Goal: Task Accomplishment & Management: Use online tool/utility

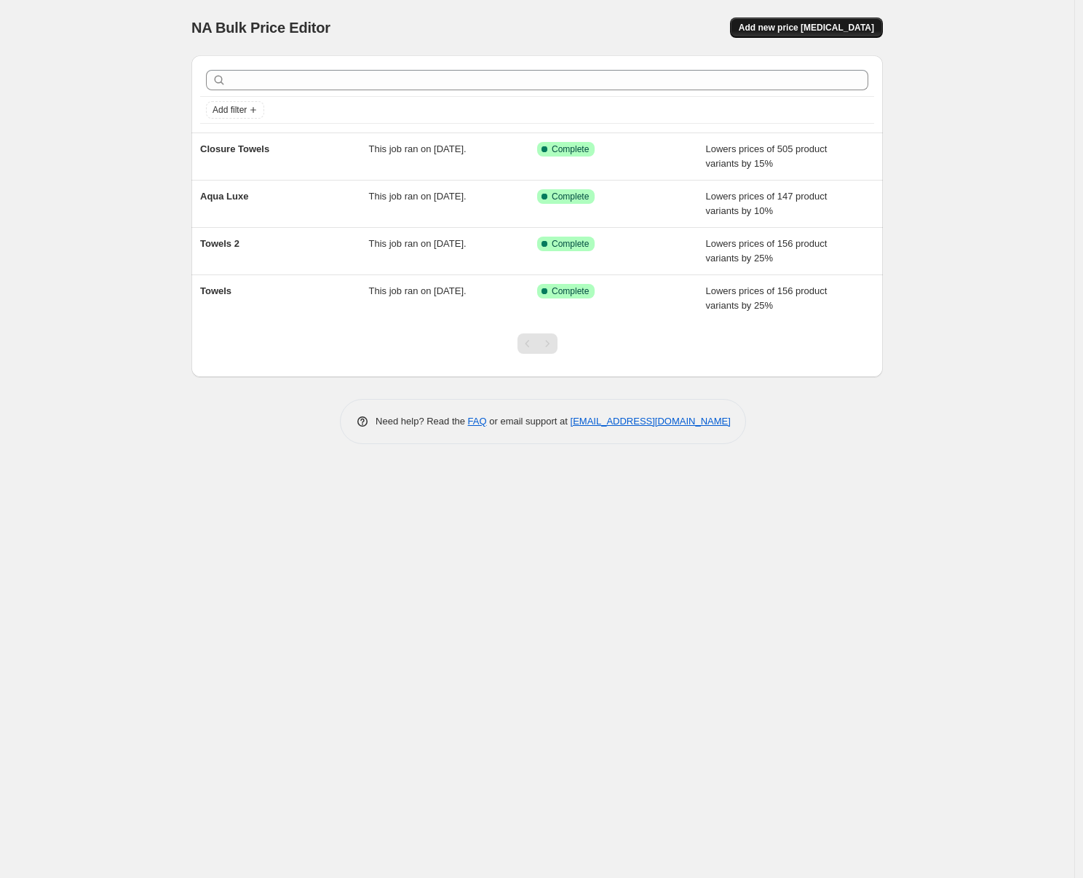
click at [844, 31] on span "Add new price [MEDICAL_DATA]" at bounding box center [806, 28] width 135 height 12
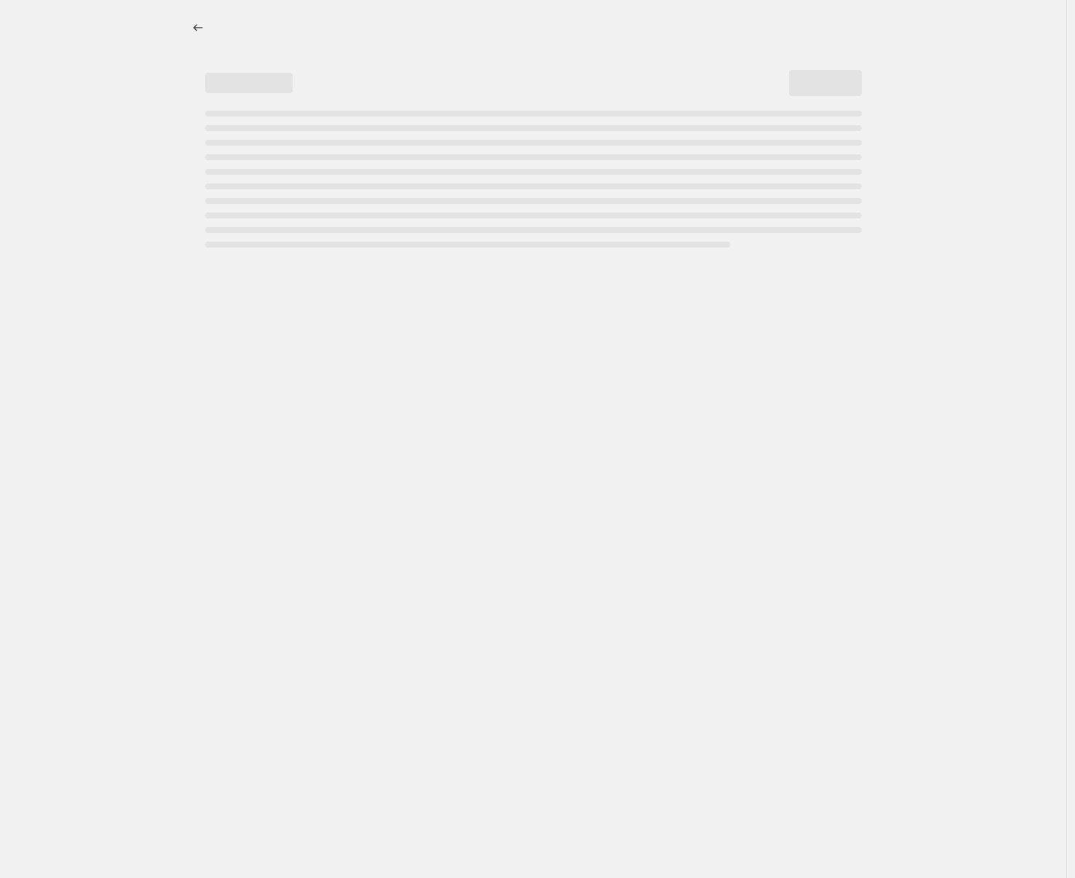
select select "percentage"
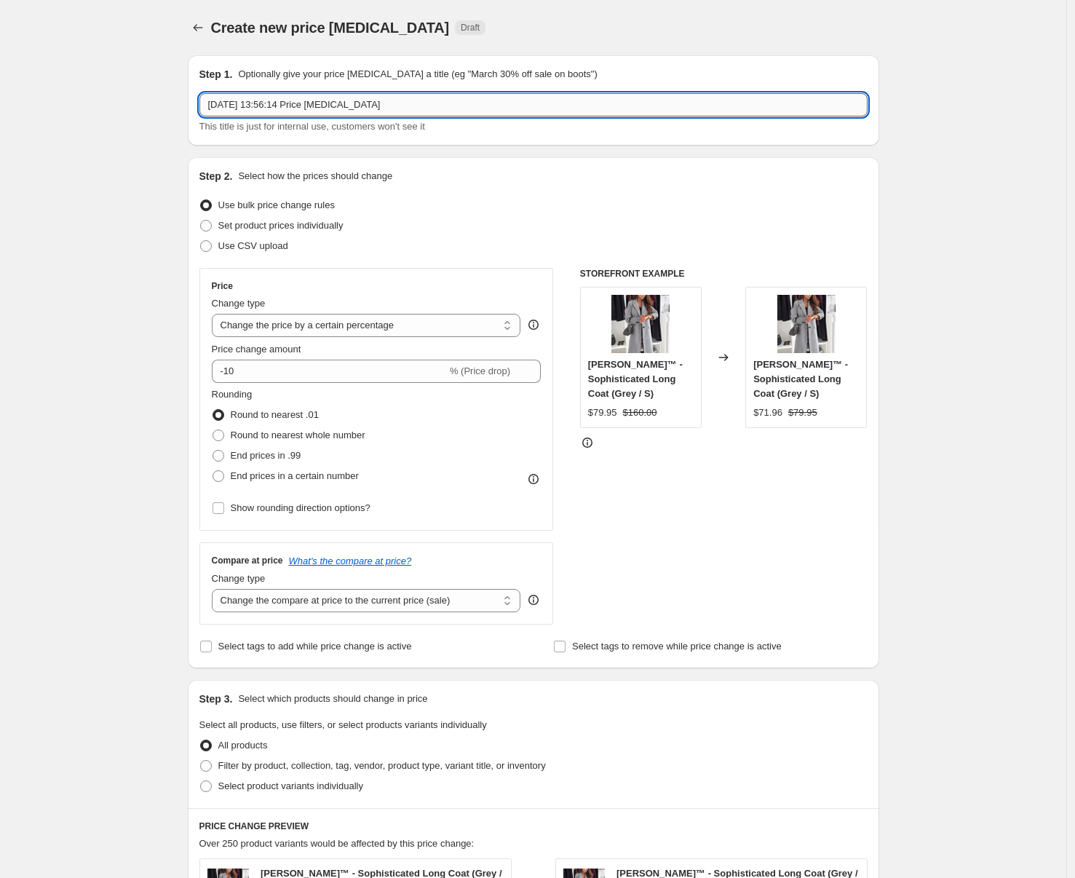
click at [250, 106] on input "[DATE] 13:56:14 Price [MEDICAL_DATA]" at bounding box center [534, 104] width 668 height 23
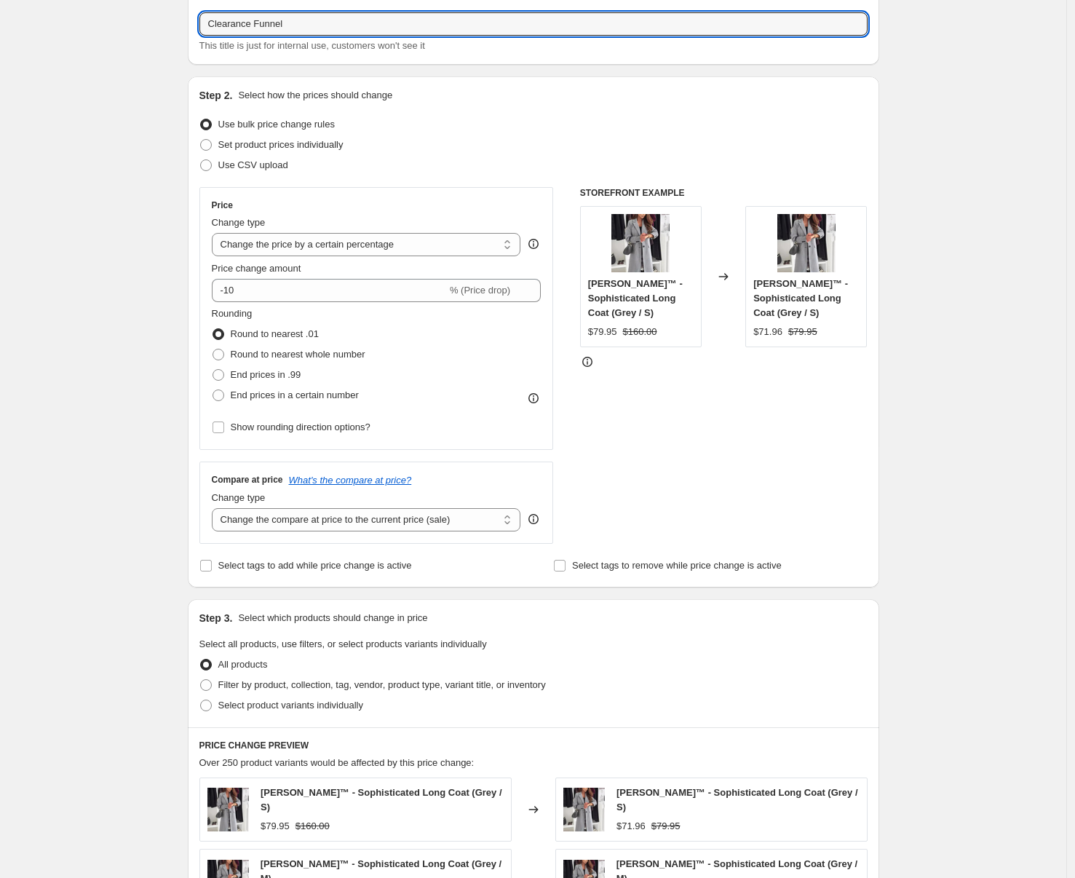
scroll to position [89, 0]
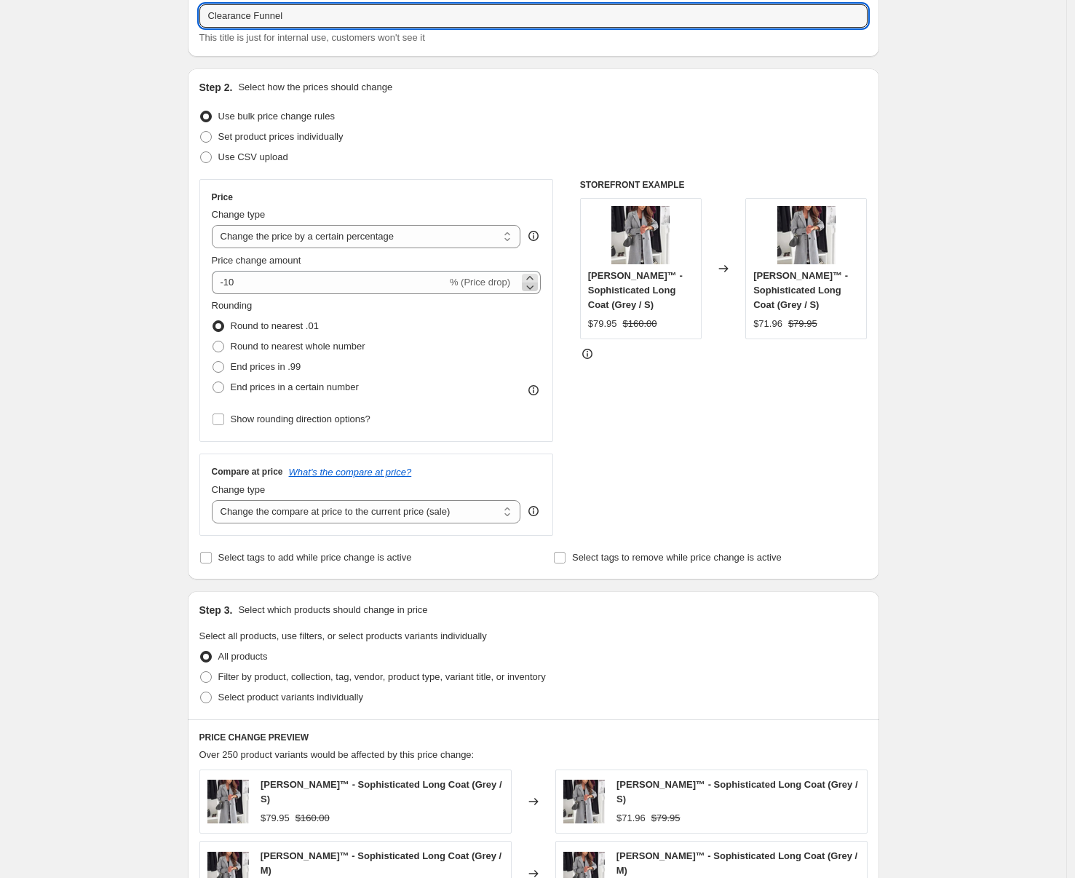
type input "Clearance Funnel"
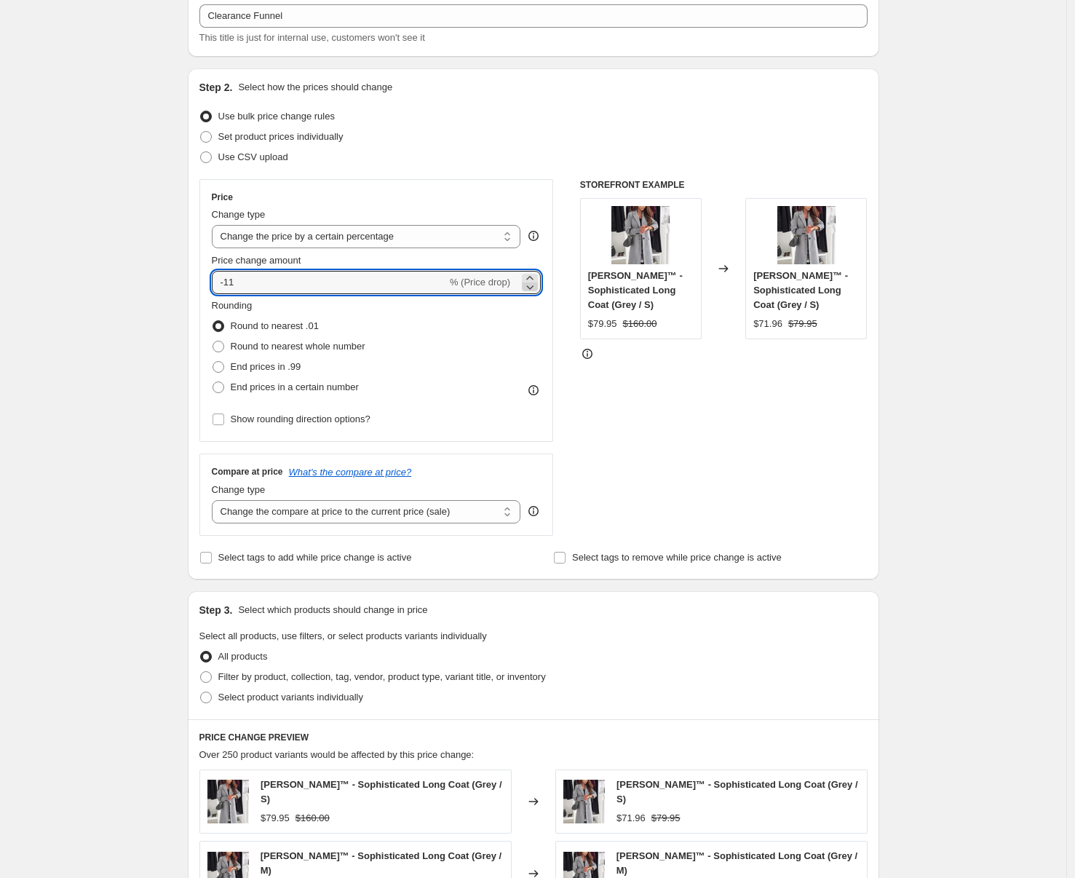
click at [534, 285] on icon at bounding box center [530, 287] width 7 height 4
click at [534, 285] on icon at bounding box center [530, 287] width 15 height 15
type input "-15"
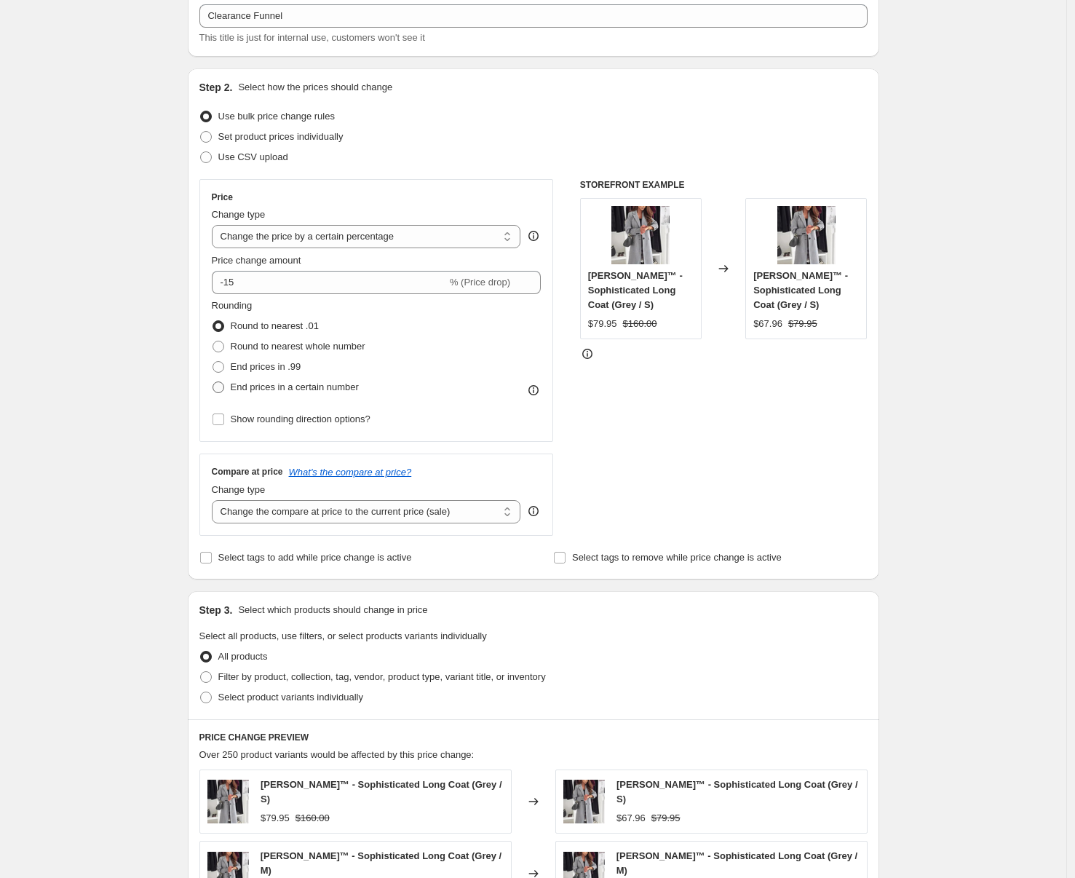
click at [221, 387] on span at bounding box center [219, 388] width 12 height 12
click at [213, 382] on input "End prices in a certain number" at bounding box center [213, 382] width 1 height 1
radio input "true"
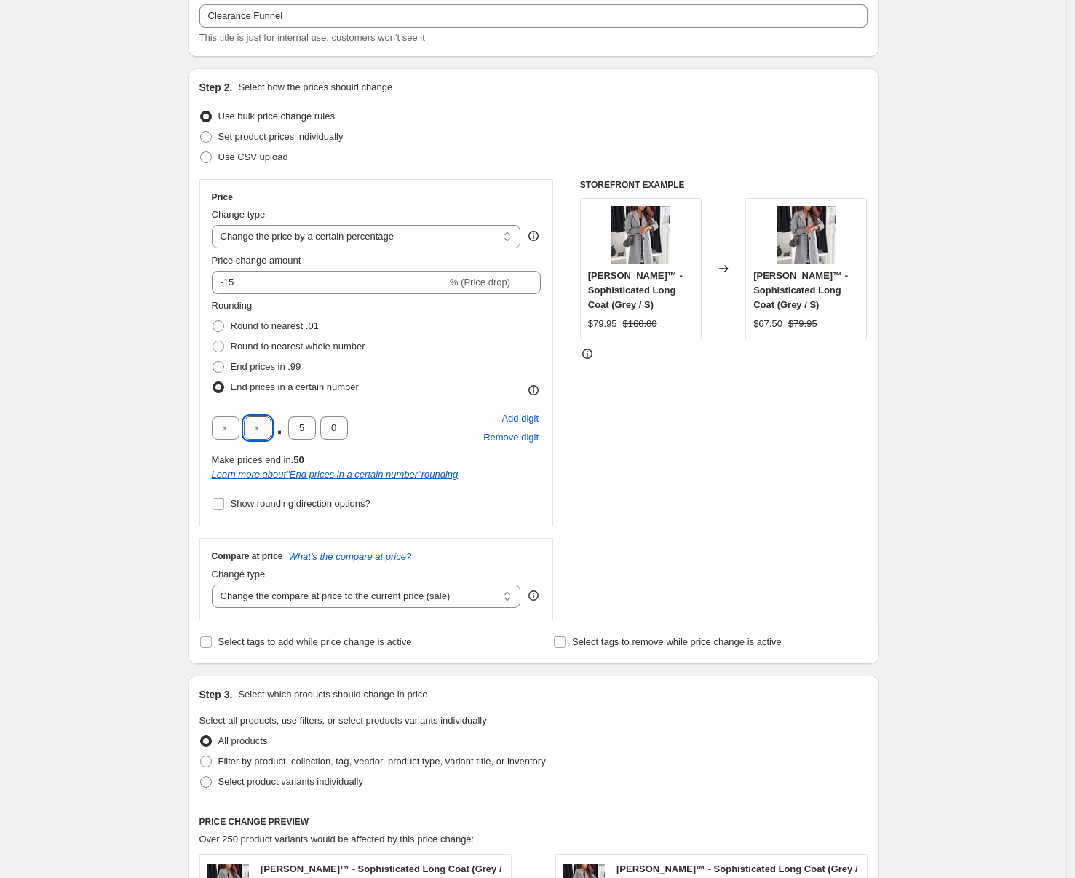
click at [256, 428] on input "text" at bounding box center [258, 427] width 28 height 23
type input "4"
type input "9"
type input "5"
click at [69, 445] on div "Create new price [MEDICAL_DATA]. This page is ready Create new price [MEDICAL_D…" at bounding box center [533, 692] width 1067 height 1563
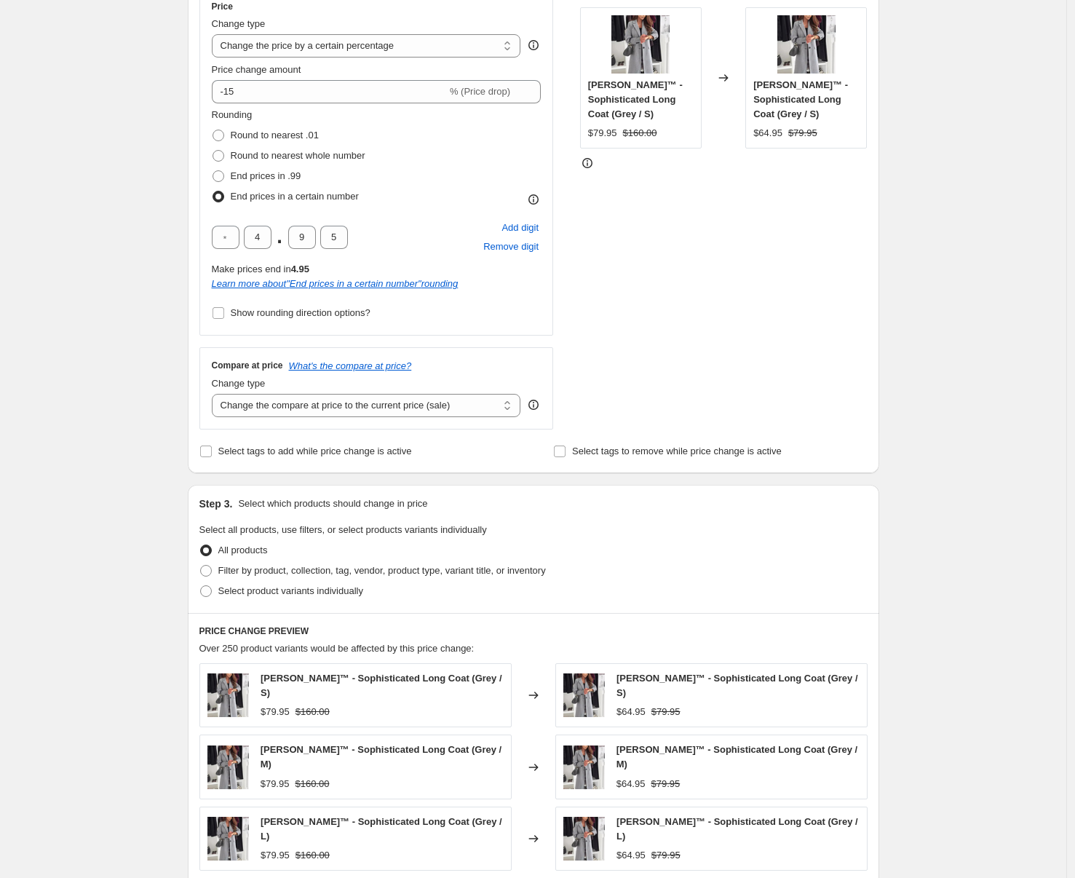
scroll to position [280, 0]
click at [325, 408] on select "Change the compare at price to the current price (sale) Change the compare at p…" at bounding box center [366, 404] width 309 height 23
select select "percentage"
click at [216, 393] on select "Change the compare at price to the current price (sale) Change the compare at p…" at bounding box center [366, 404] width 309 height 23
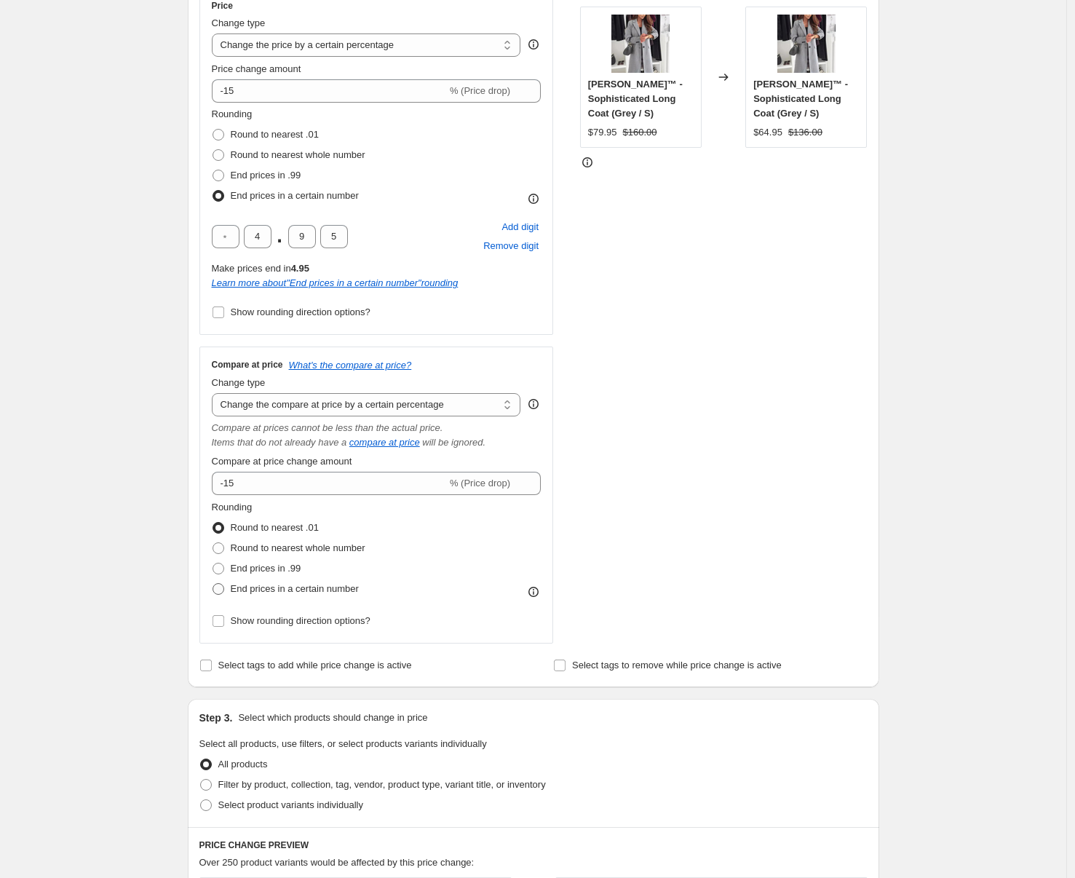
click at [257, 583] on span "End prices in a certain number" at bounding box center [295, 588] width 128 height 11
click at [213, 583] on input "End prices in a certain number" at bounding box center [213, 583] width 1 height 1
radio input "true"
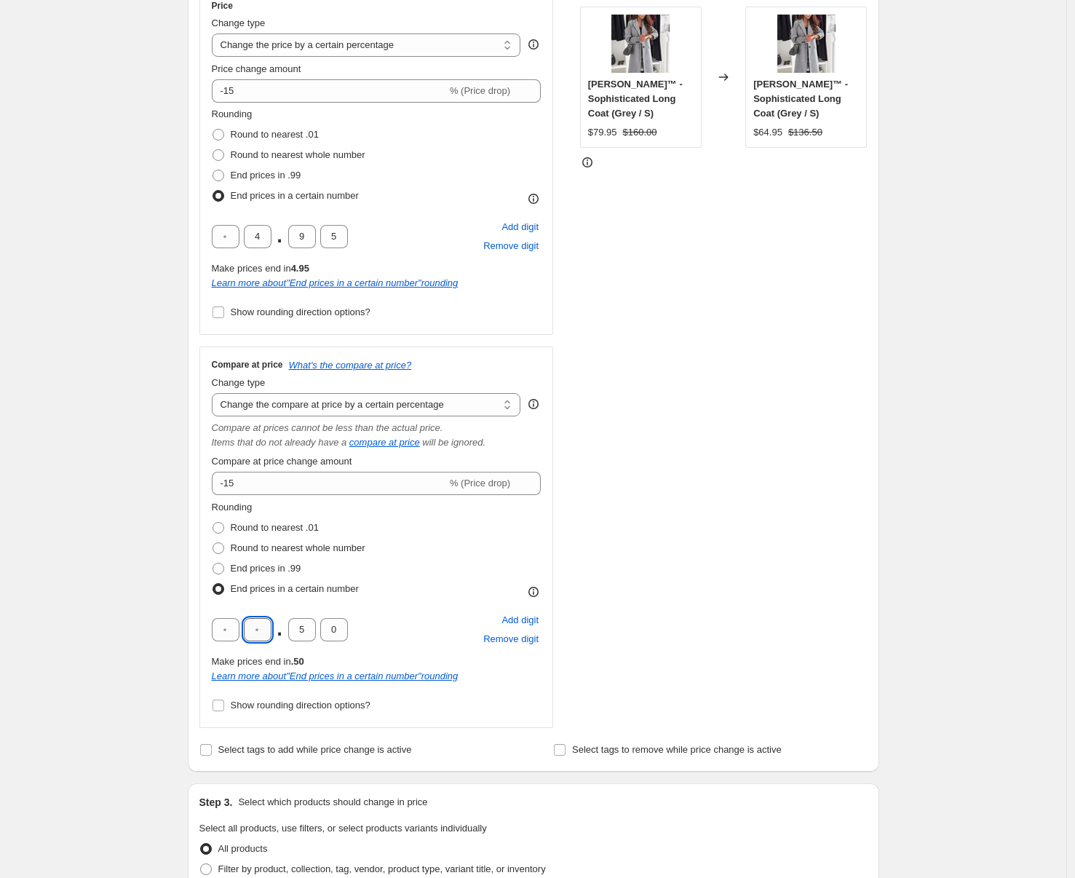
click at [269, 637] on input "text" at bounding box center [258, 629] width 28 height 23
type input "4"
type input "9"
type input "5"
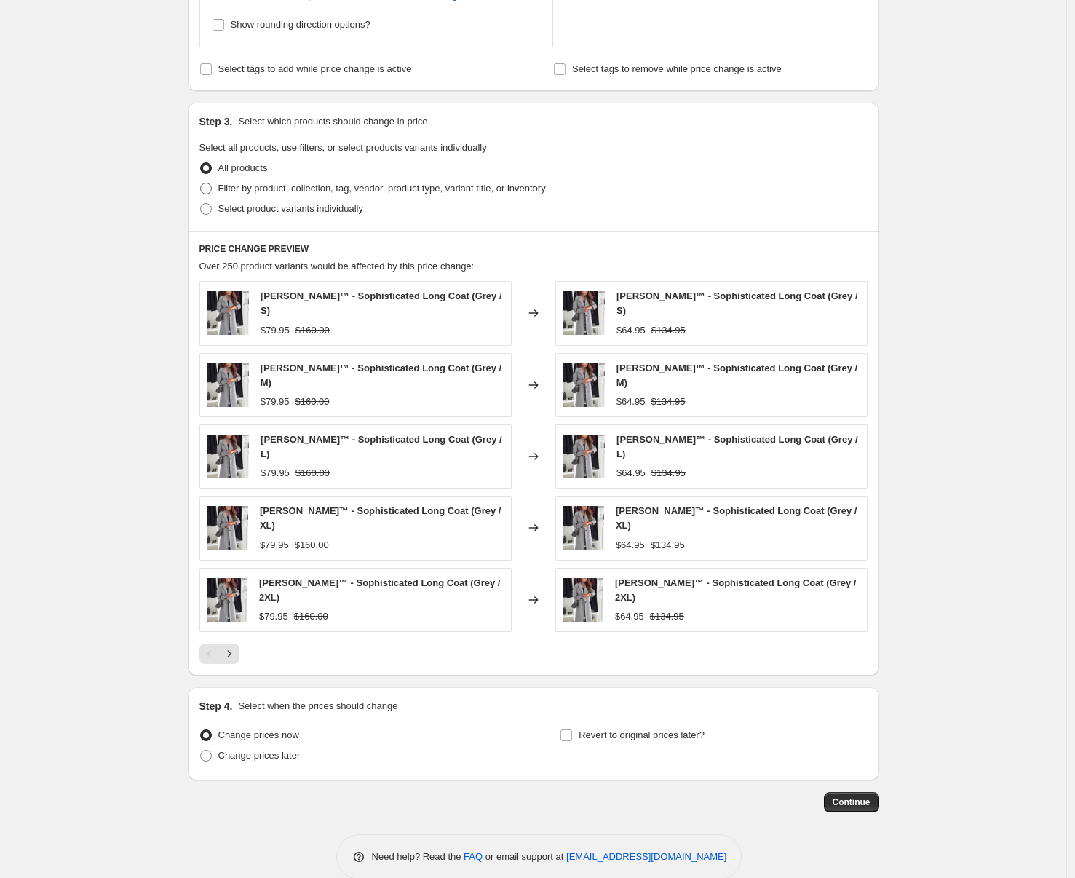
click at [263, 188] on span "Filter by product, collection, tag, vendor, product type, variant title, or inv…" at bounding box center [382, 188] width 328 height 11
click at [201, 183] on input "Filter by product, collection, tag, vendor, product type, variant title, or inv…" at bounding box center [200, 183] width 1 height 1
radio input "true"
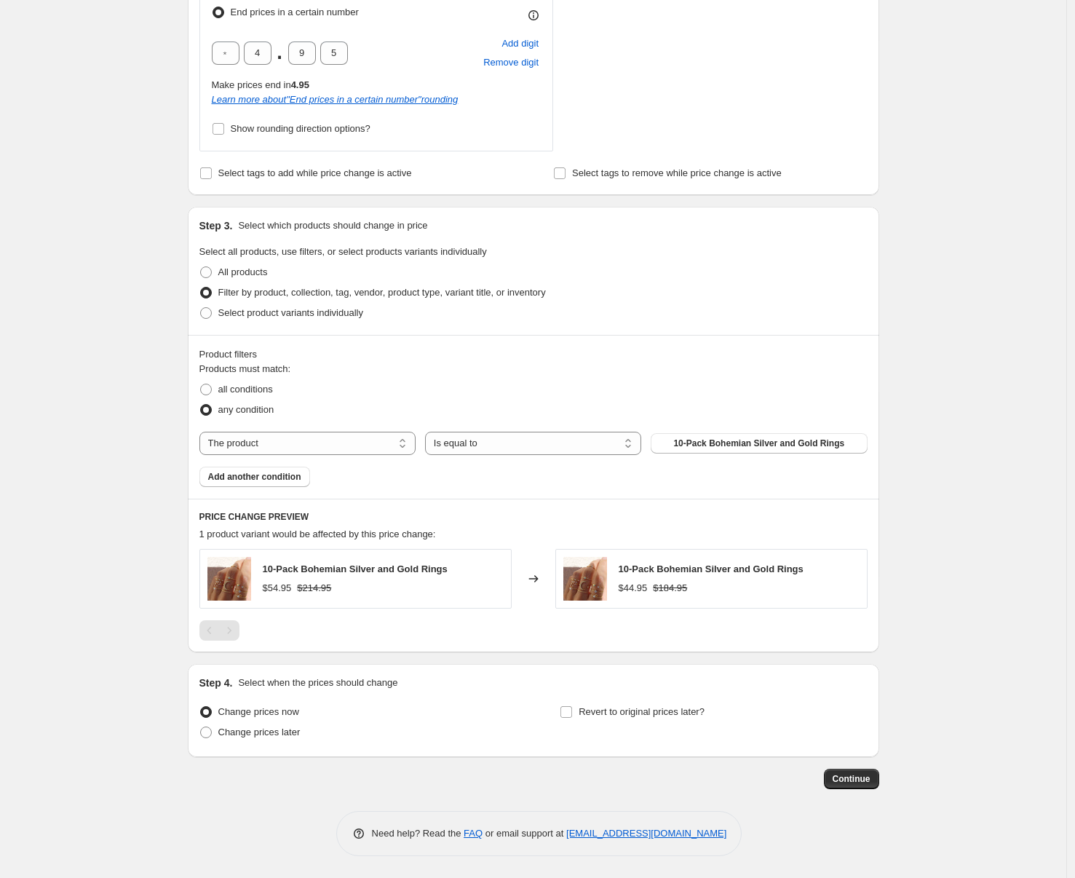
scroll to position [857, 0]
click at [383, 445] on select "The product The product's collection The product's tag The product's vendor The…" at bounding box center [308, 443] width 216 height 23
select select "collection"
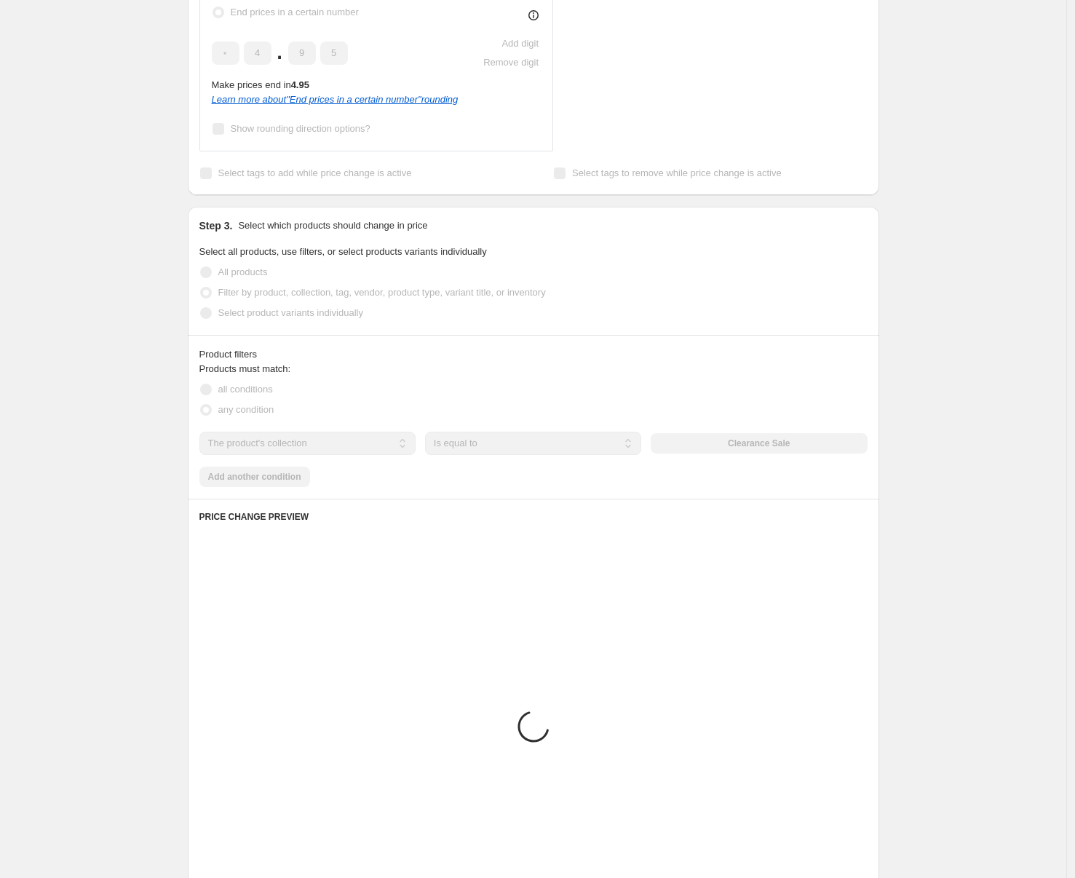
scroll to position [758, 0]
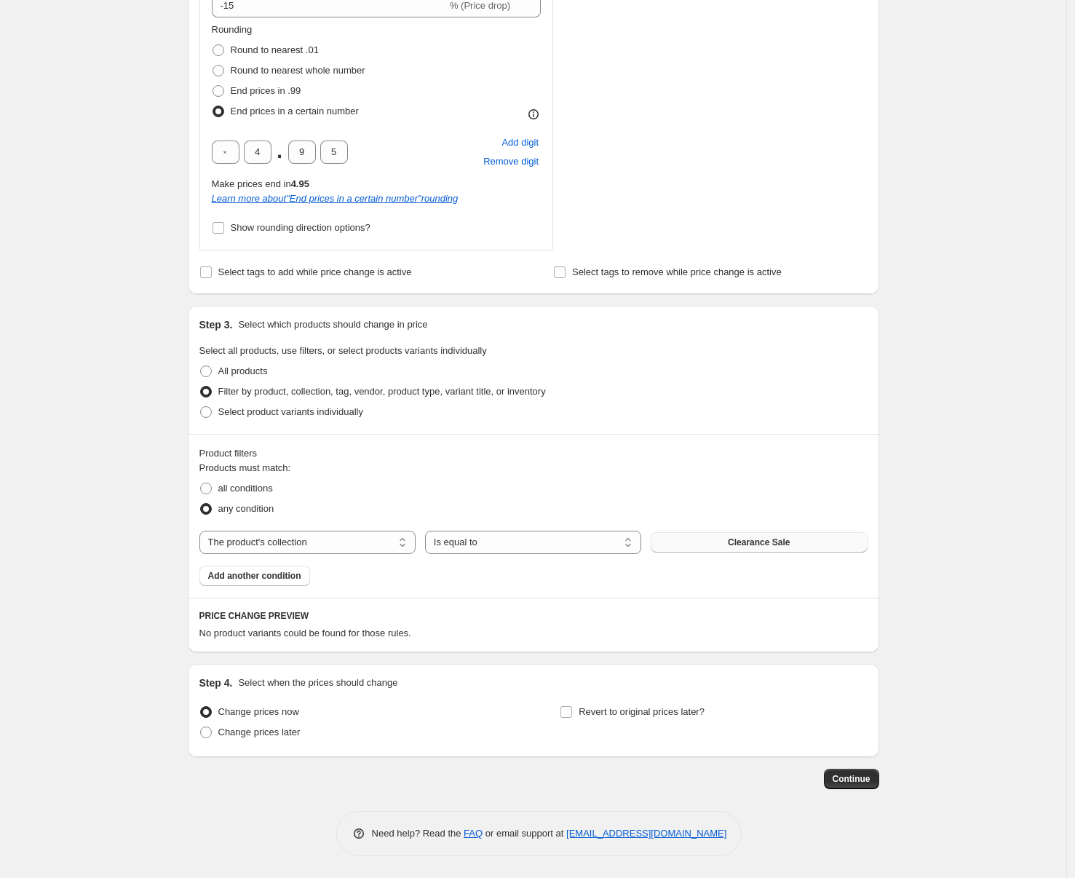
click at [781, 537] on span "Clearance Sale" at bounding box center [759, 543] width 62 height 12
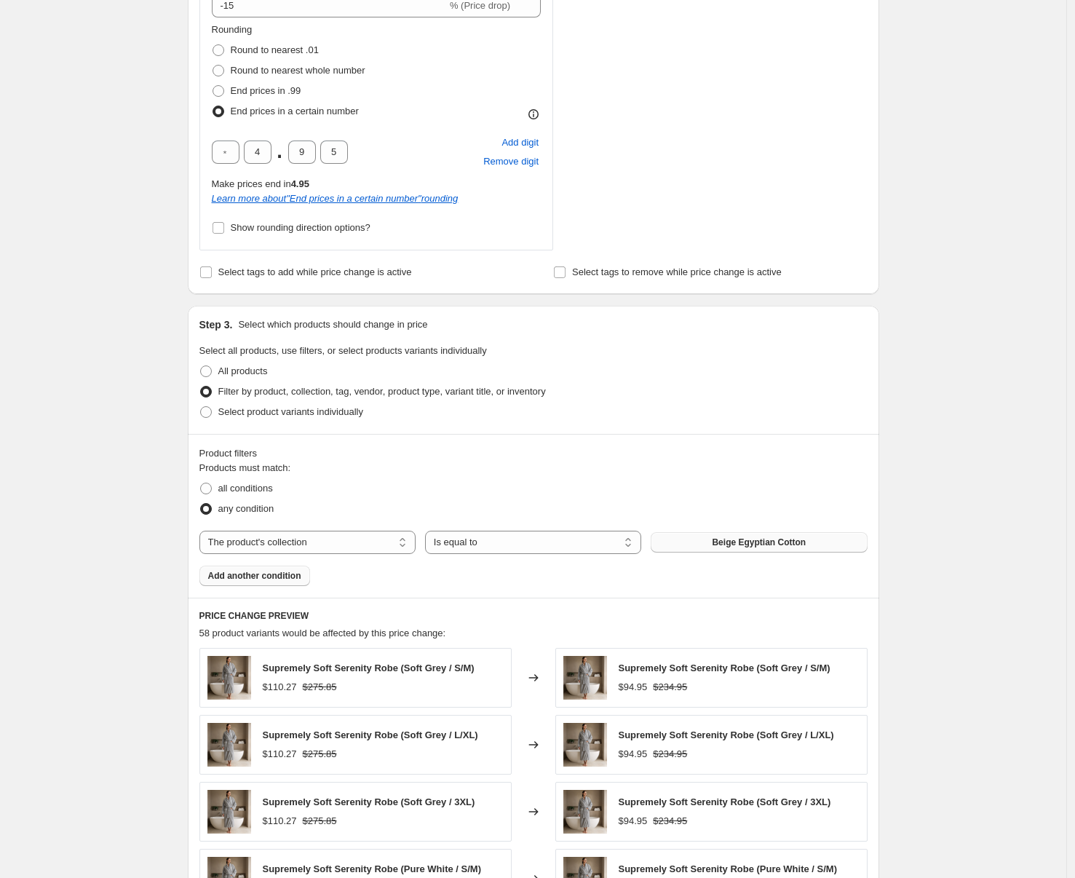
click at [262, 581] on span "Add another condition" at bounding box center [254, 576] width 93 height 12
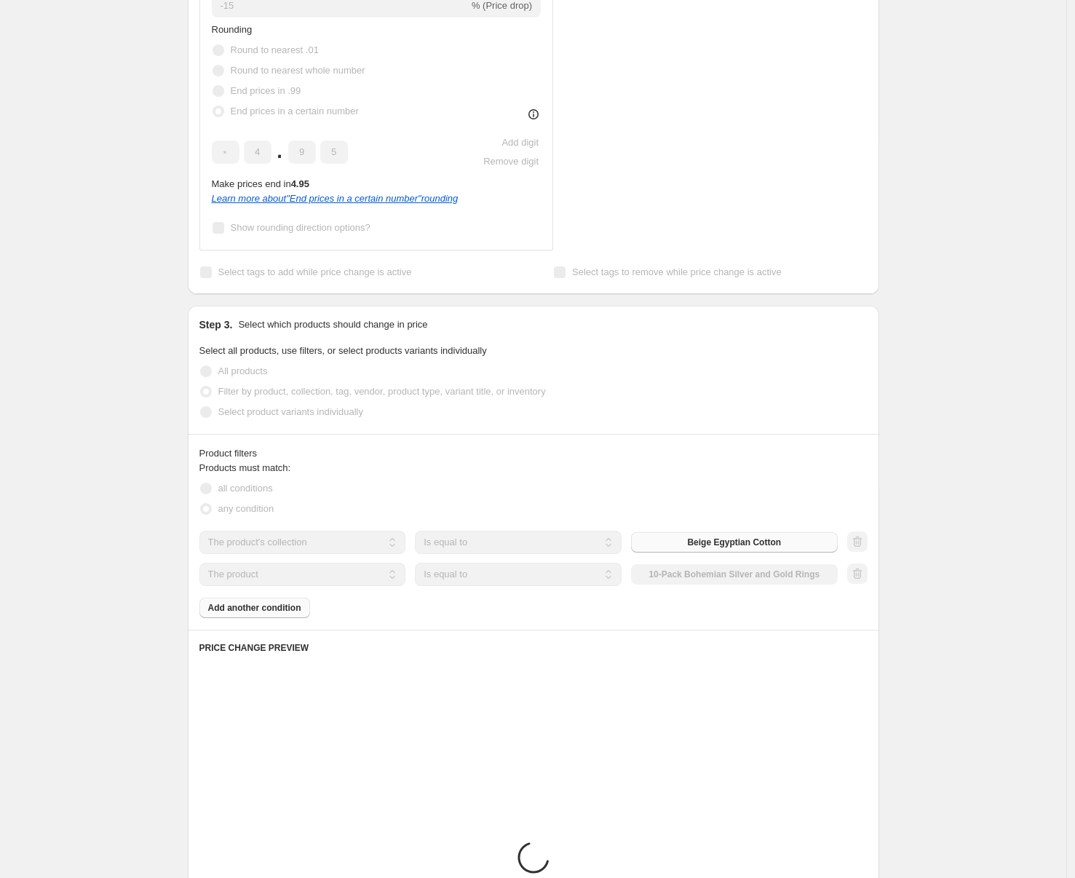
drag, startPoint x: 320, startPoint y: 556, endPoint x: 325, endPoint y: 564, distance: 9.1
click at [320, 557] on div "The product The product's collection The product's tag The product's vendor The…" at bounding box center [534, 558] width 668 height 55
click at [330, 572] on select "The product The product's collection The product's tag The product's vendor The…" at bounding box center [303, 574] width 207 height 23
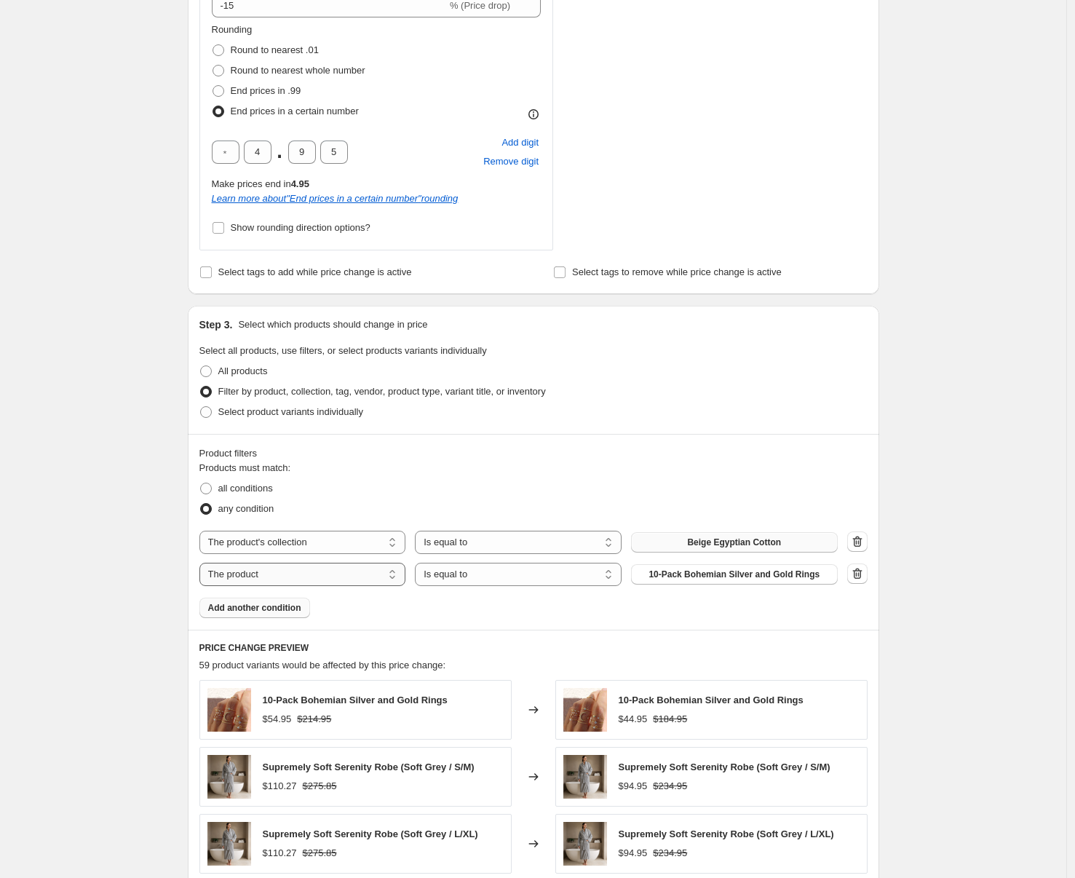
select select "collection"
click at [743, 576] on span "Beige Egyptian Cotton" at bounding box center [734, 575] width 94 height 12
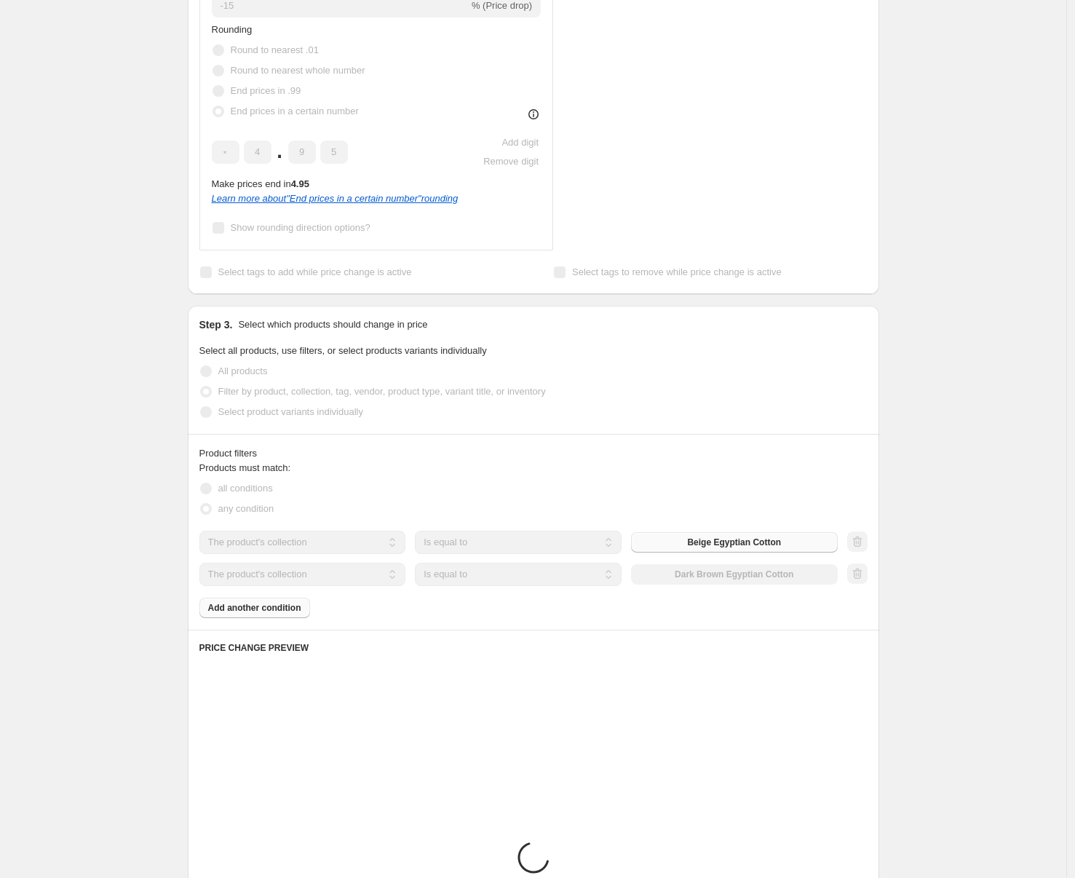
click at [277, 607] on div "Products must match: all conditions any condition The product The product's col…" at bounding box center [534, 539] width 668 height 157
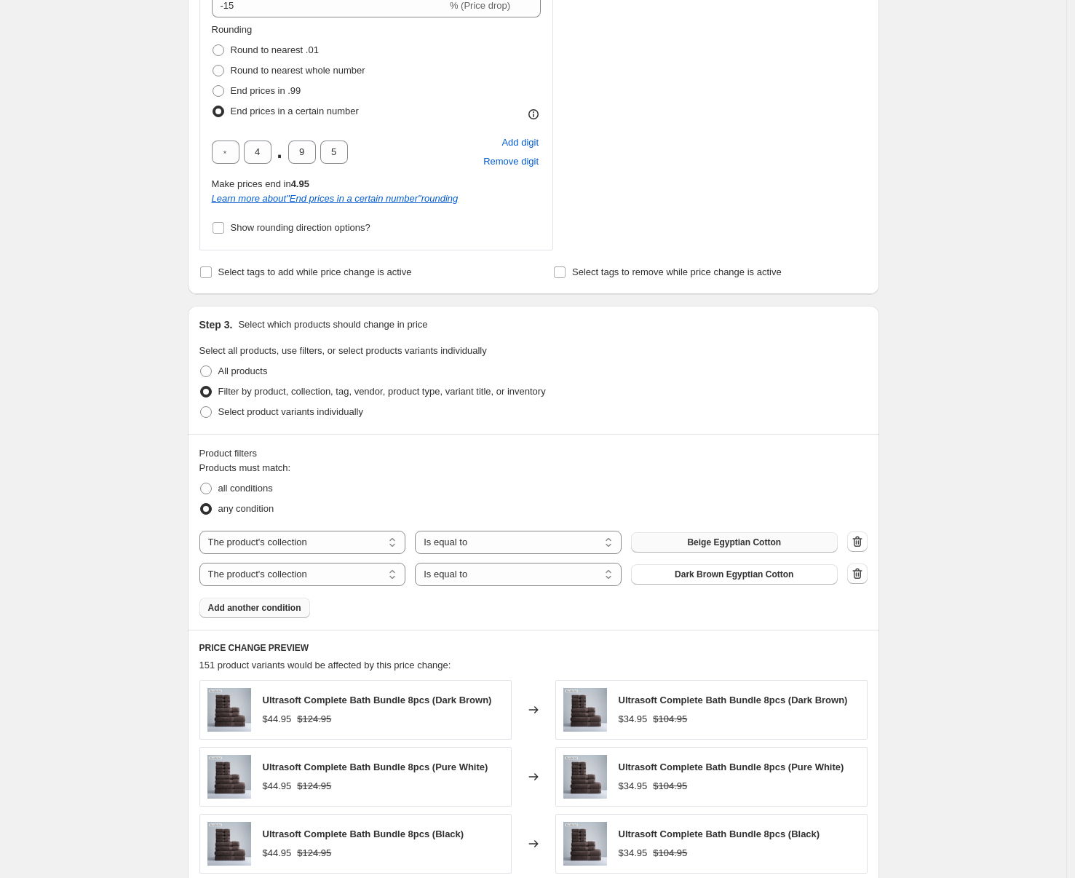
click at [276, 608] on span "Add another condition" at bounding box center [254, 608] width 93 height 12
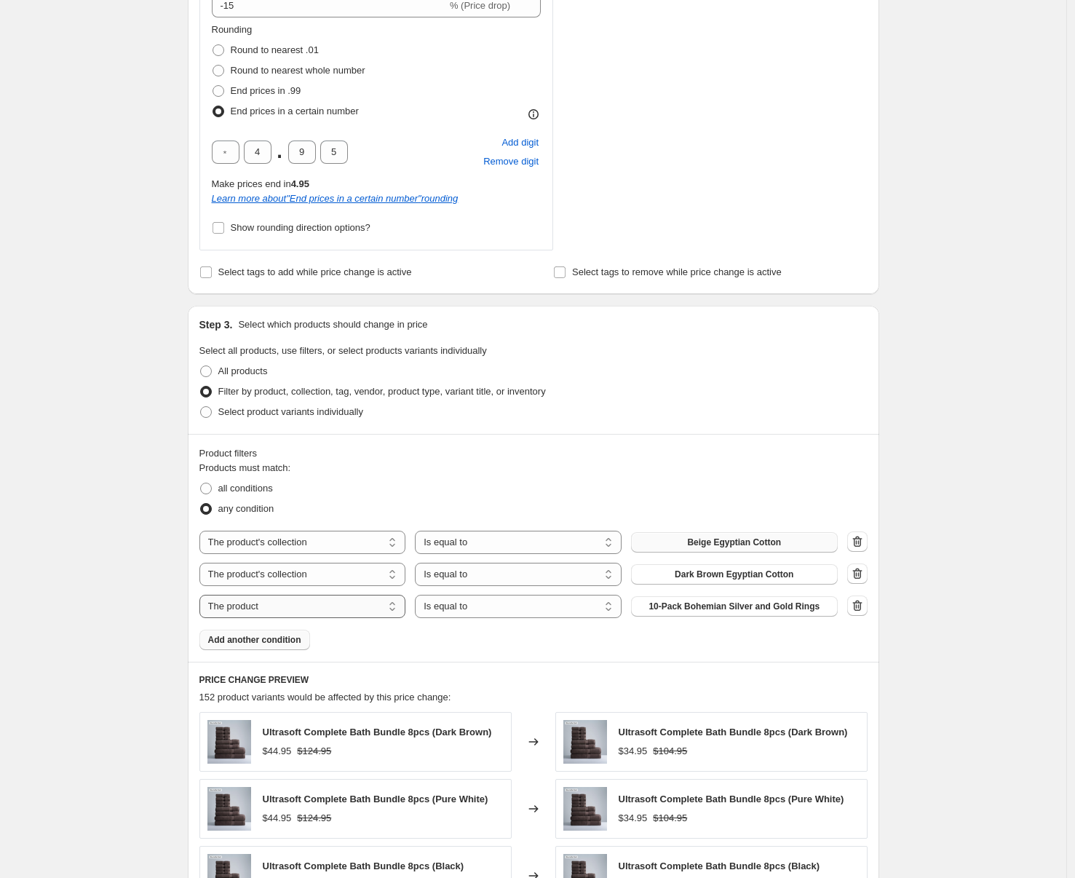
click at [323, 607] on select "The product The product's collection The product's tag The product's vendor The…" at bounding box center [303, 606] width 207 height 23
select select "collection"
click at [743, 606] on span "Beige Egyptian Cotton" at bounding box center [734, 607] width 94 height 12
click at [280, 635] on span "Add another condition" at bounding box center [254, 640] width 93 height 12
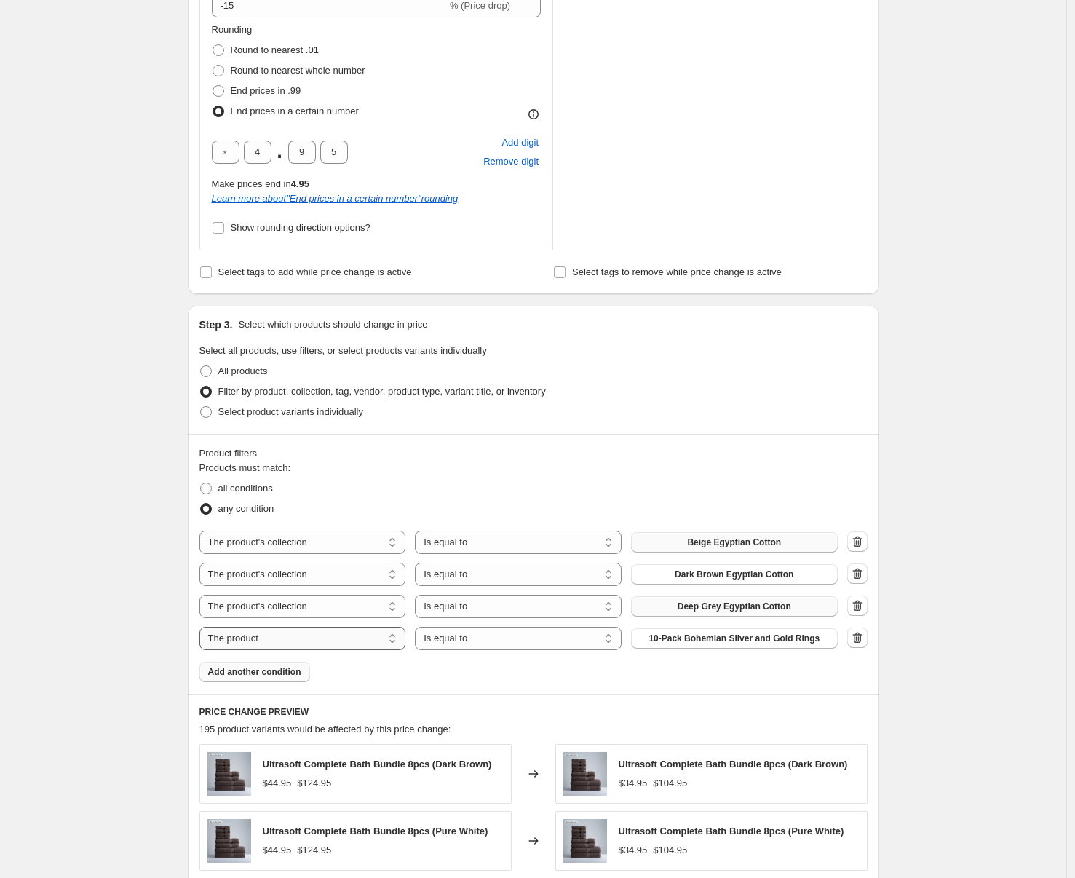
click at [325, 637] on select "The product The product's collection The product's tag The product's vendor The…" at bounding box center [303, 638] width 207 height 23
select select "collection"
drag, startPoint x: 752, startPoint y: 639, endPoint x: 743, endPoint y: 640, distance: 9.5
click at [752, 639] on span "Beige Egyptian Cotton" at bounding box center [734, 639] width 94 height 12
click at [854, 636] on icon "button" at bounding box center [857, 638] width 15 height 15
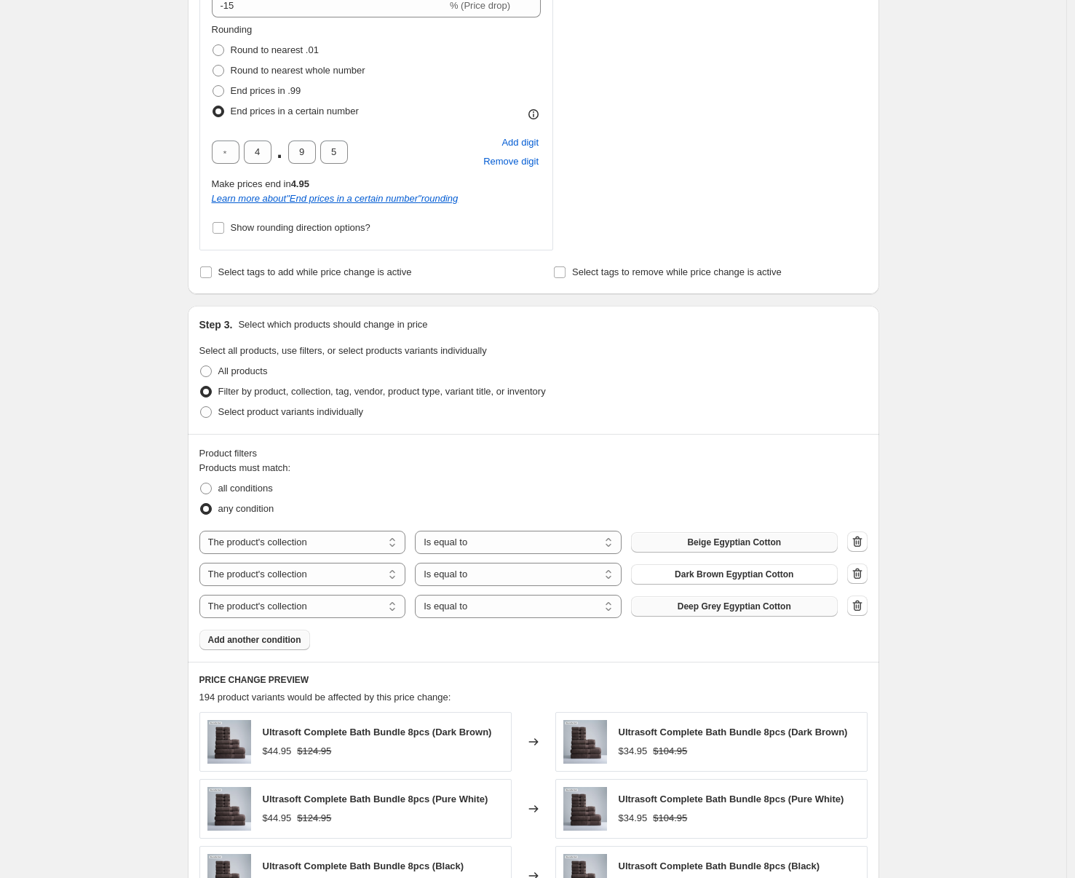
click at [280, 645] on span "Add another condition" at bounding box center [254, 640] width 93 height 12
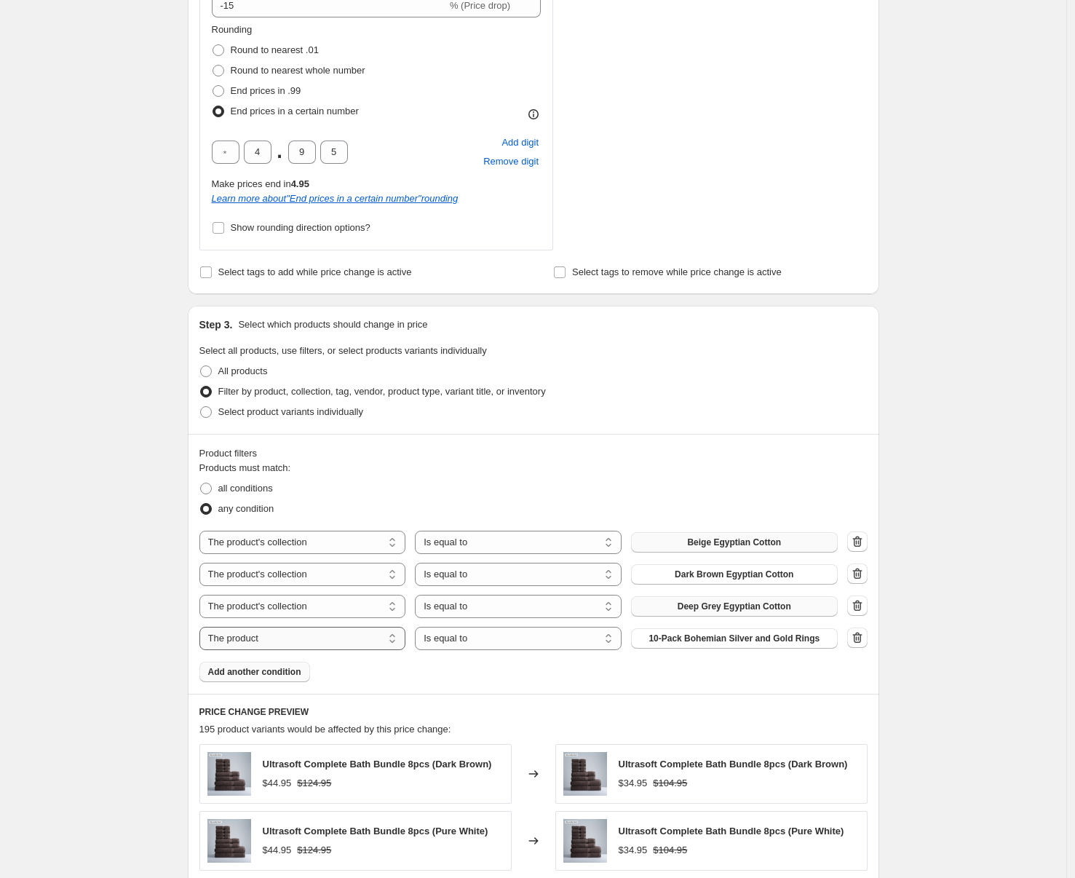
click at [357, 639] on select "The product The product's collection The product's tag The product's vendor The…" at bounding box center [303, 638] width 207 height 23
select select "collection"
click at [726, 639] on span "Beige Egyptian Cotton" at bounding box center [734, 639] width 94 height 12
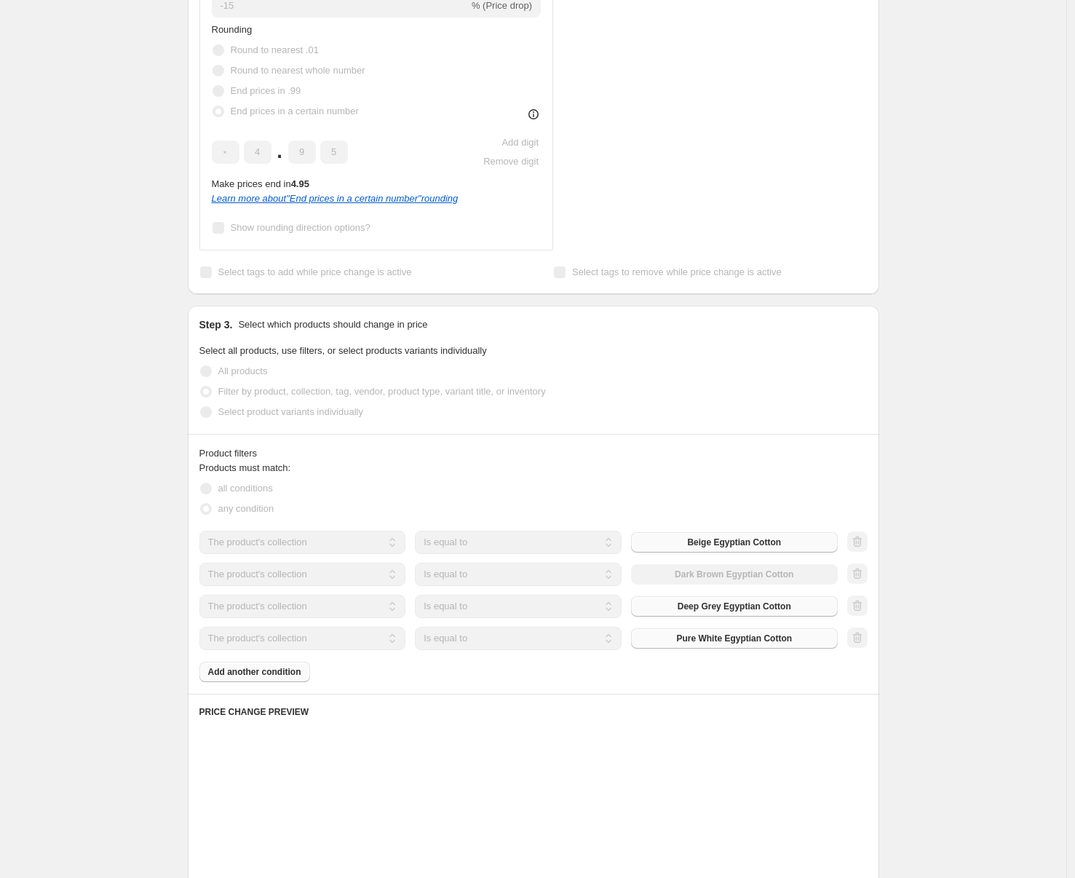
click at [269, 670] on div "Products must match: all conditions any condition The product The product's col…" at bounding box center [534, 571] width 668 height 221
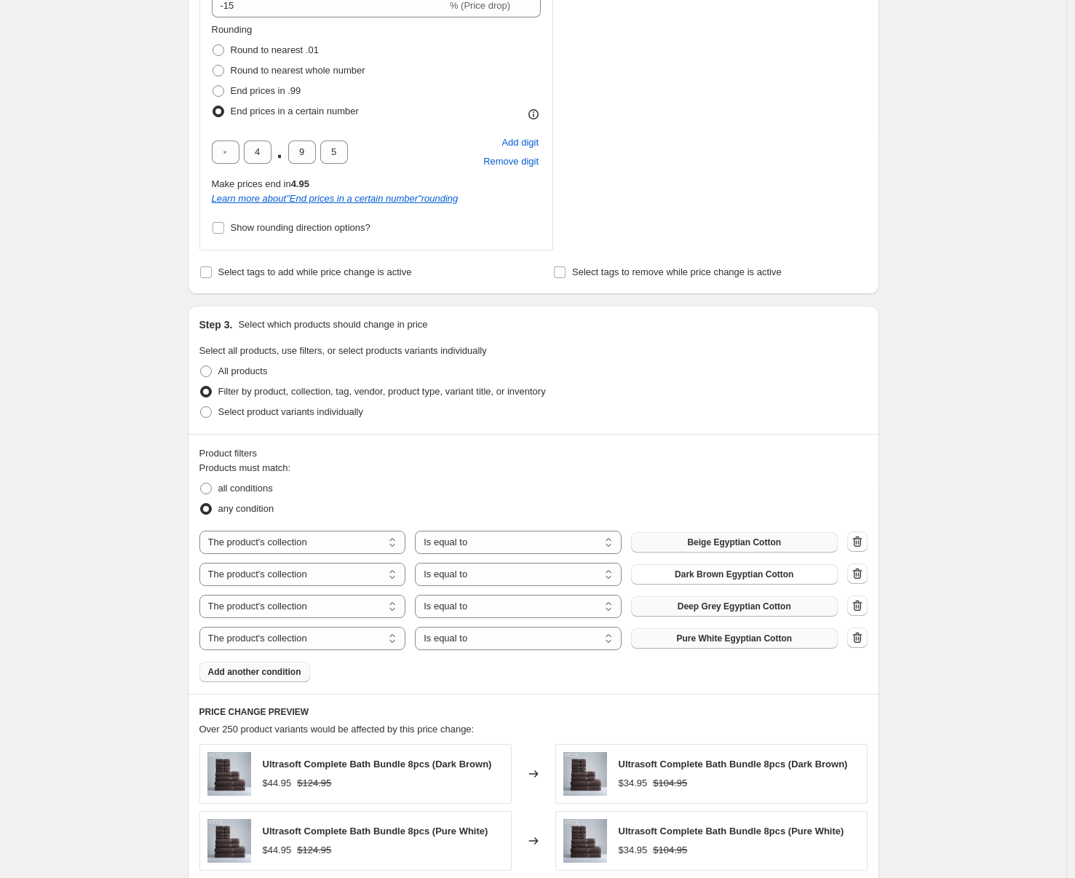
click at [293, 672] on span "Add another condition" at bounding box center [254, 672] width 93 height 12
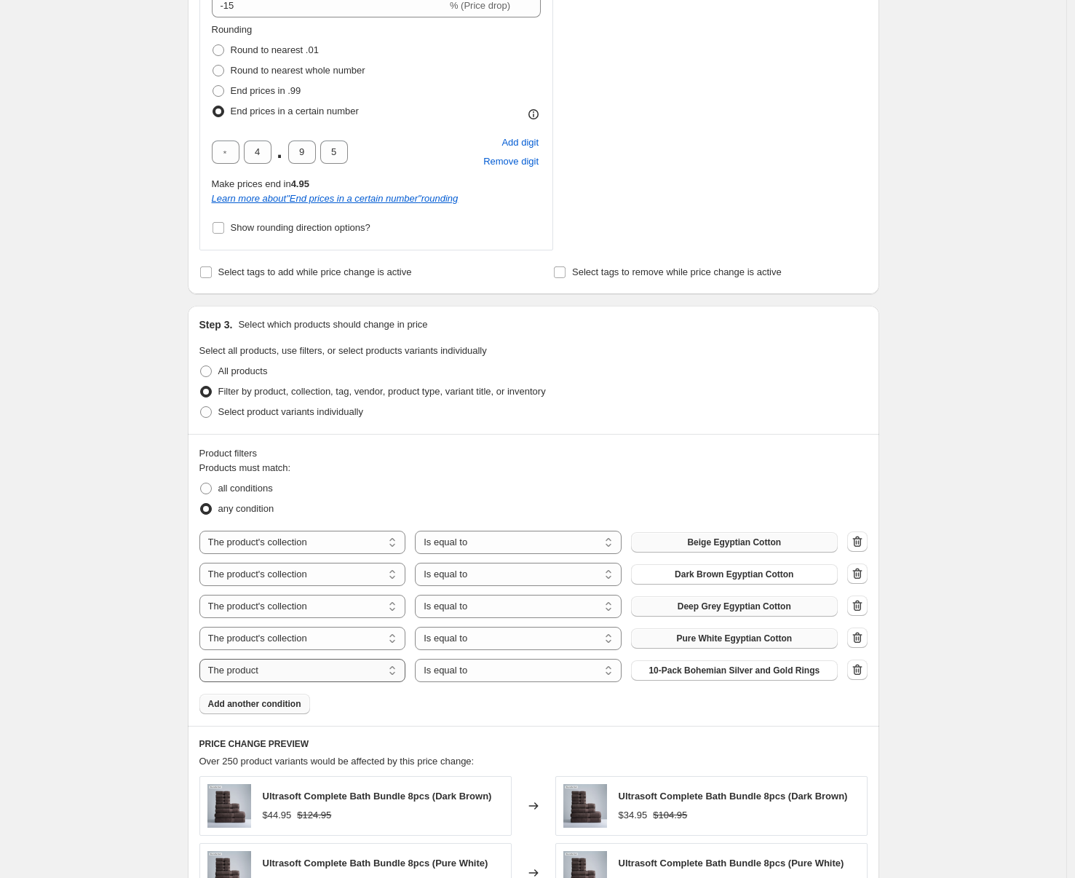
click at [319, 670] on select "The product The product's collection The product's tag The product's vendor The…" at bounding box center [303, 670] width 207 height 23
select select "collection"
click at [748, 670] on span "Beige Egyptian Cotton" at bounding box center [734, 671] width 94 height 12
click at [275, 705] on span "Add another condition" at bounding box center [254, 704] width 93 height 12
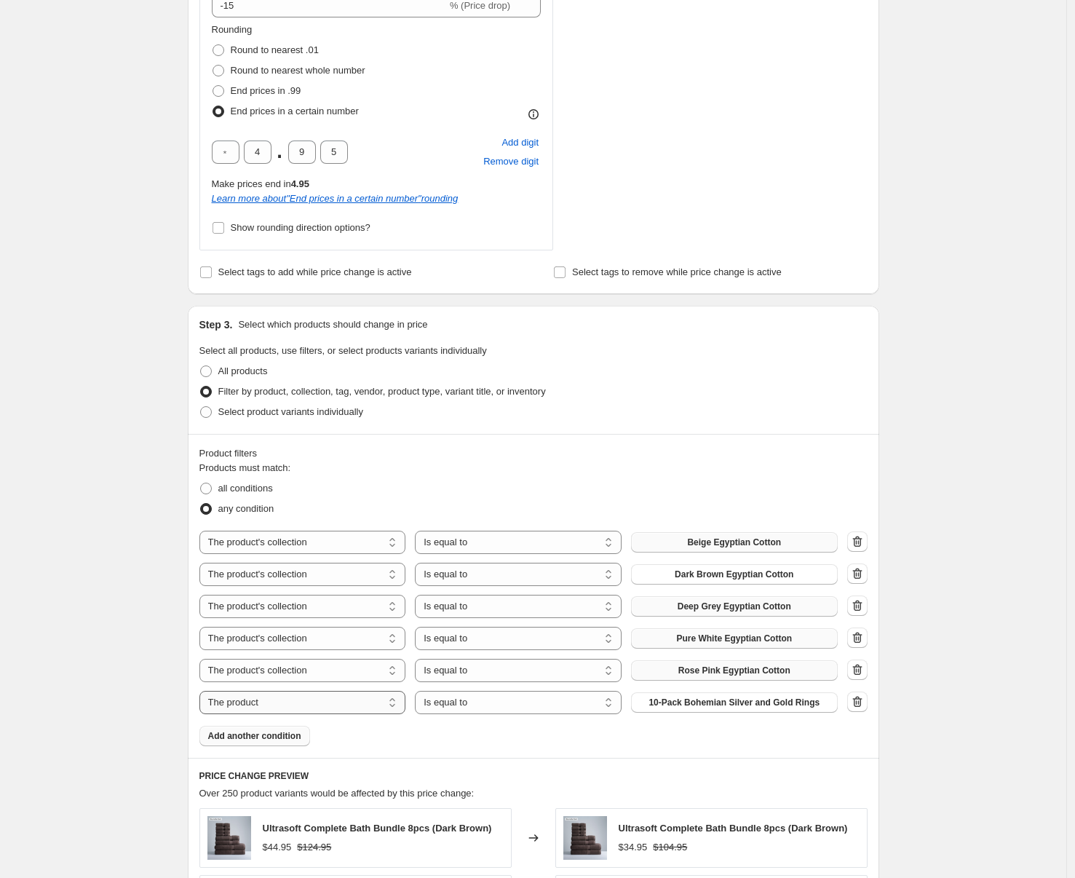
click at [315, 703] on select "The product The product's collection The product's tag The product's vendor The…" at bounding box center [303, 702] width 207 height 23
select select "collection"
click at [732, 698] on span "Beige Egyptian Cotton" at bounding box center [734, 703] width 94 height 12
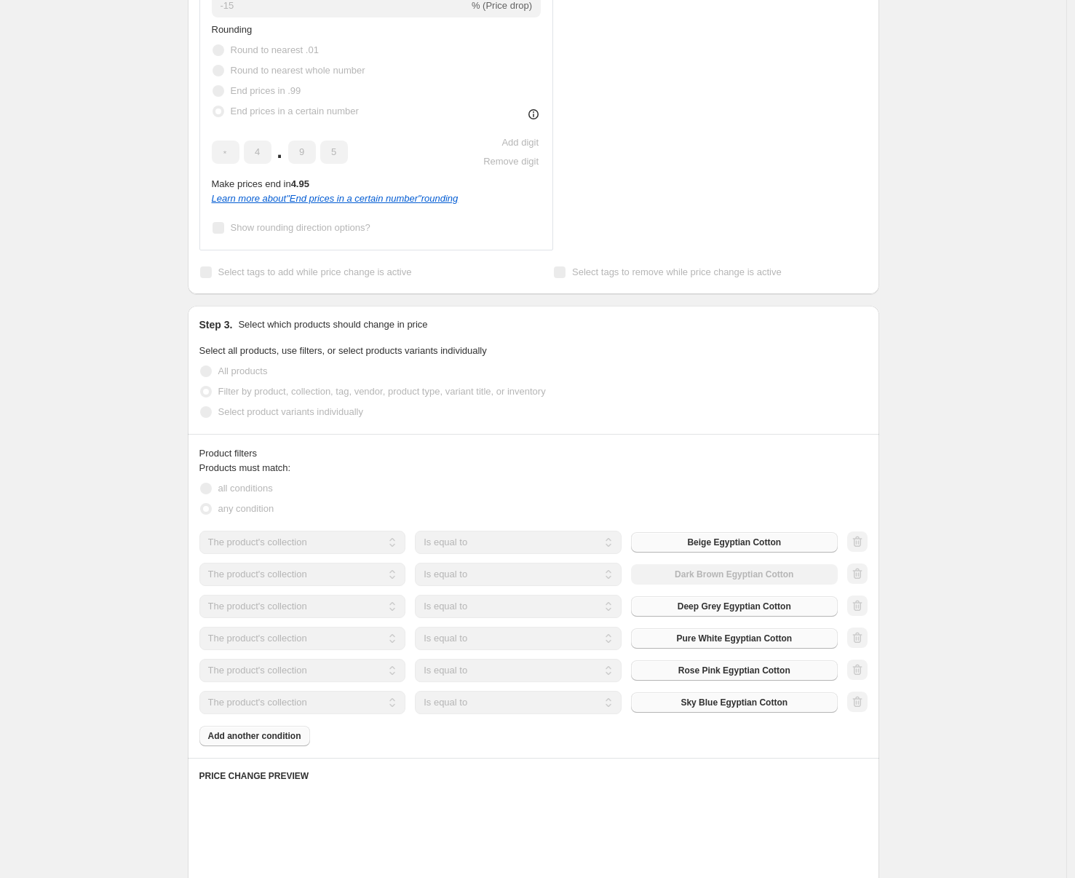
click at [273, 742] on div "Products must match: all conditions any condition The product The product's col…" at bounding box center [534, 603] width 668 height 285
click at [272, 735] on div "Products must match: all conditions any condition The product The product's col…" at bounding box center [534, 603] width 668 height 285
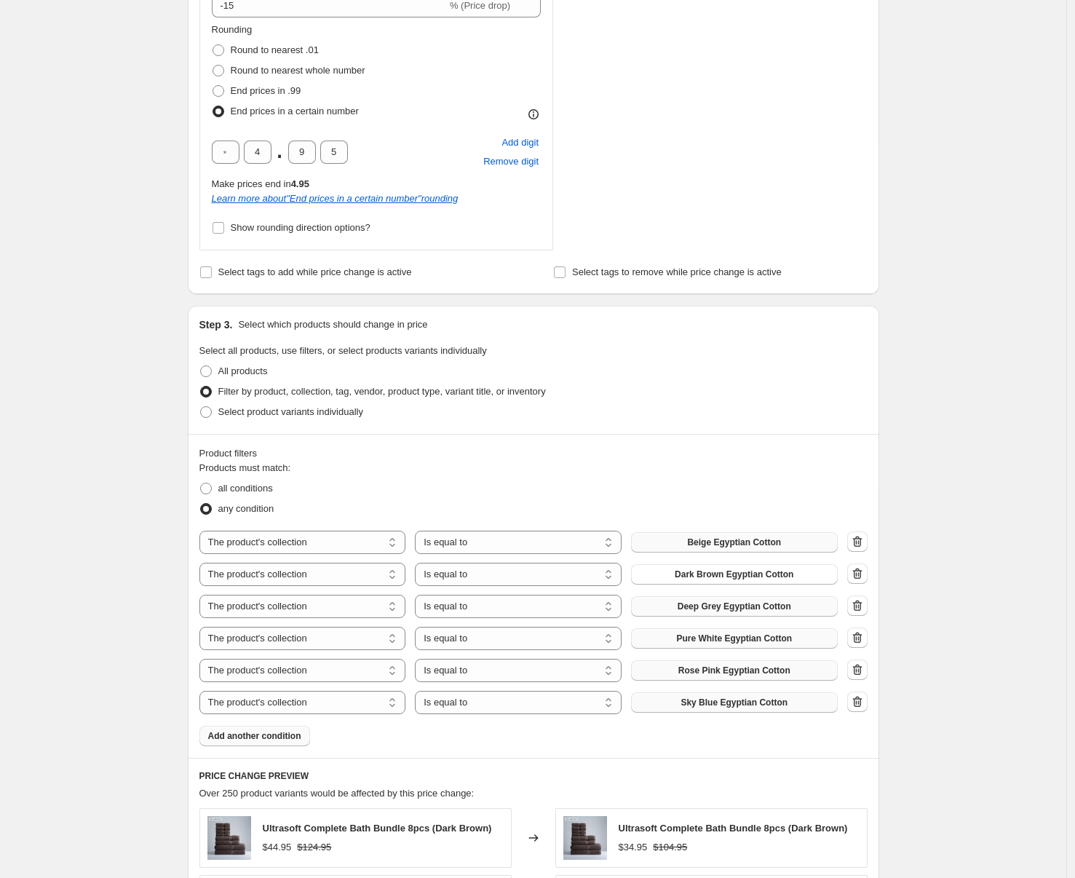
click at [285, 735] on span "Add another condition" at bounding box center [254, 736] width 93 height 12
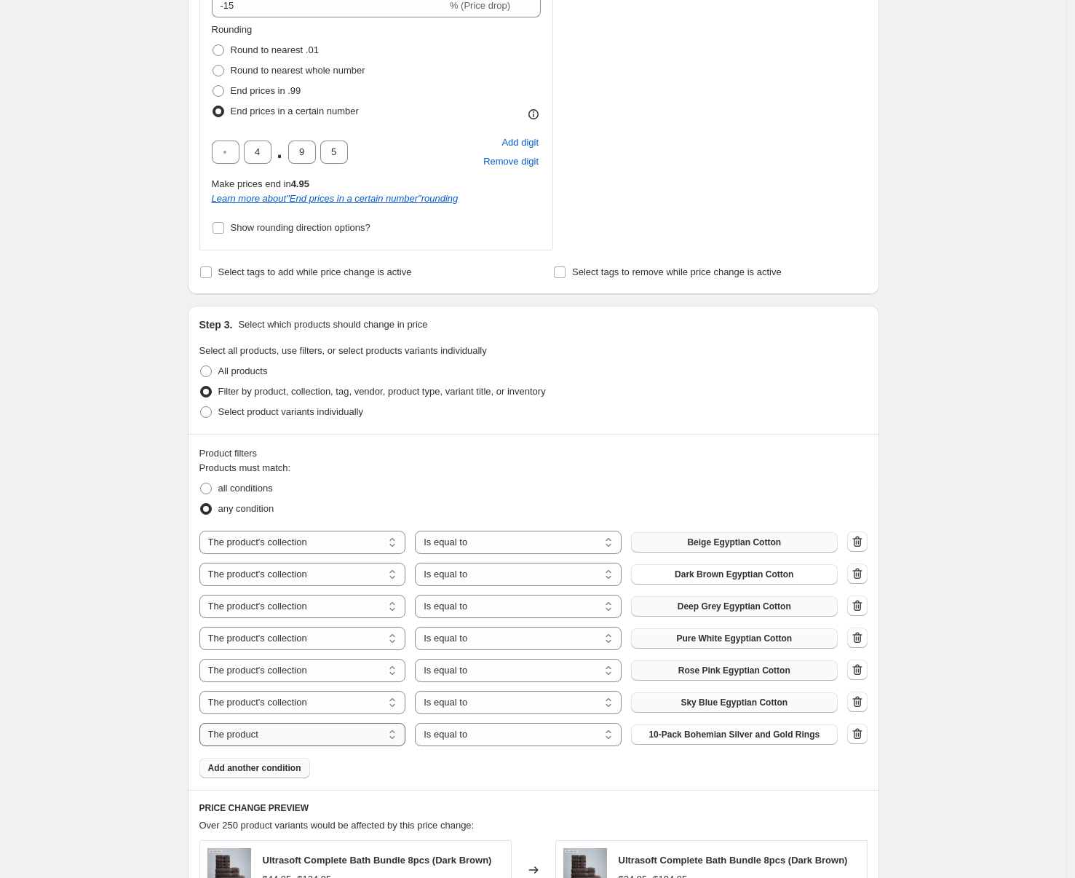
click at [319, 735] on select "The product The product's collection The product's tag The product's vendor The…" at bounding box center [303, 734] width 207 height 23
select select "collection"
click at [721, 739] on span "Beige Egyptian Cotton" at bounding box center [734, 735] width 94 height 12
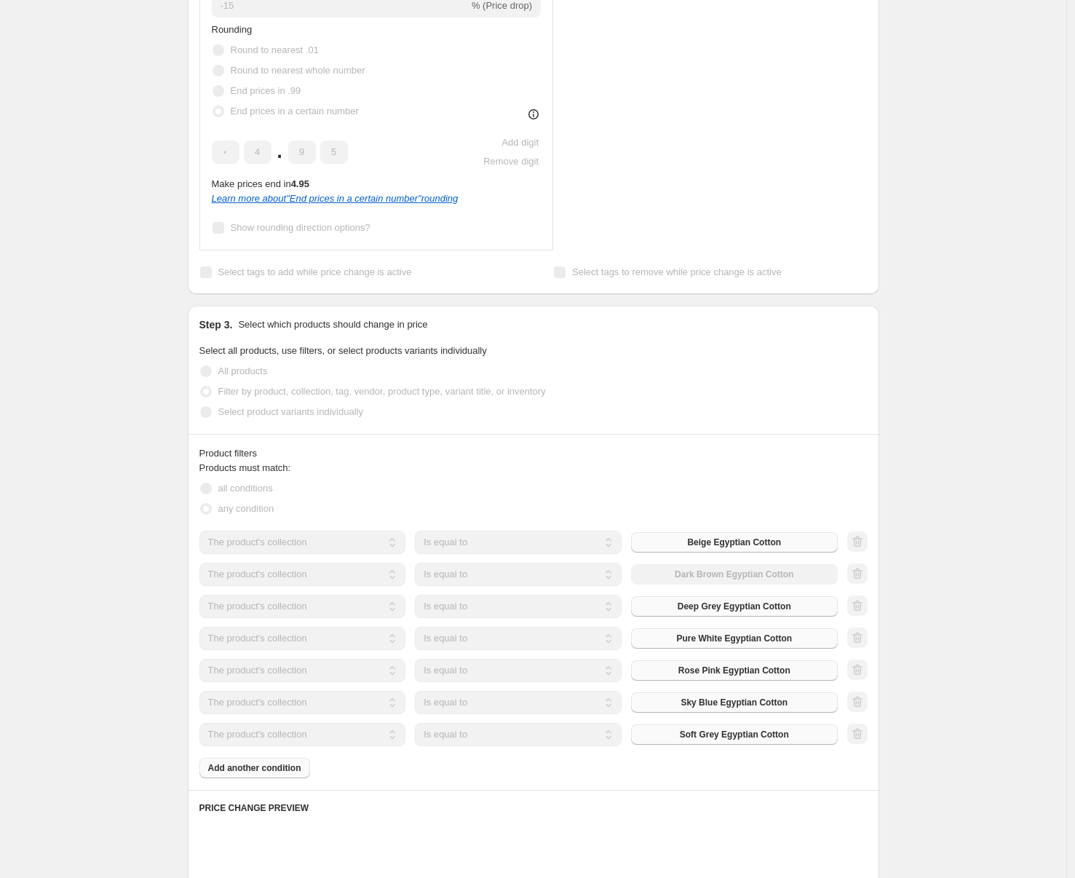
scroll to position [1317, 0]
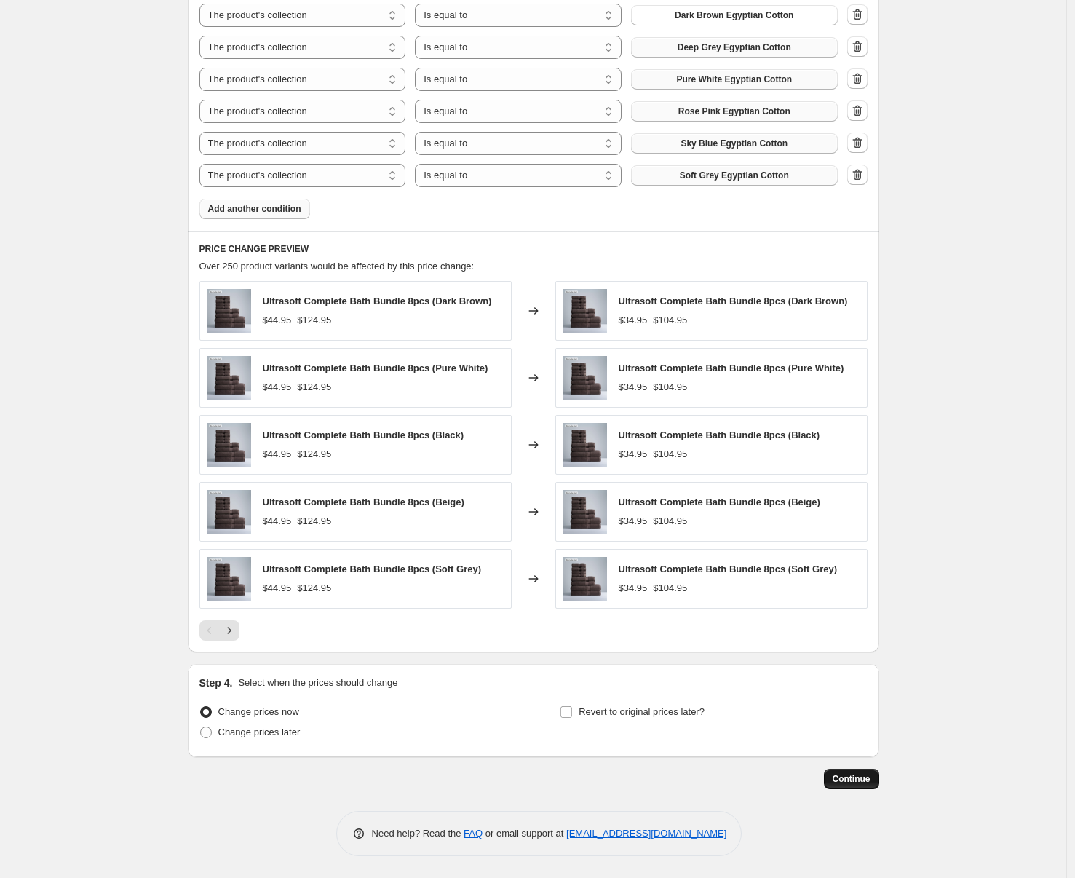
click at [851, 771] on button "Continue" at bounding box center [851, 779] width 55 height 20
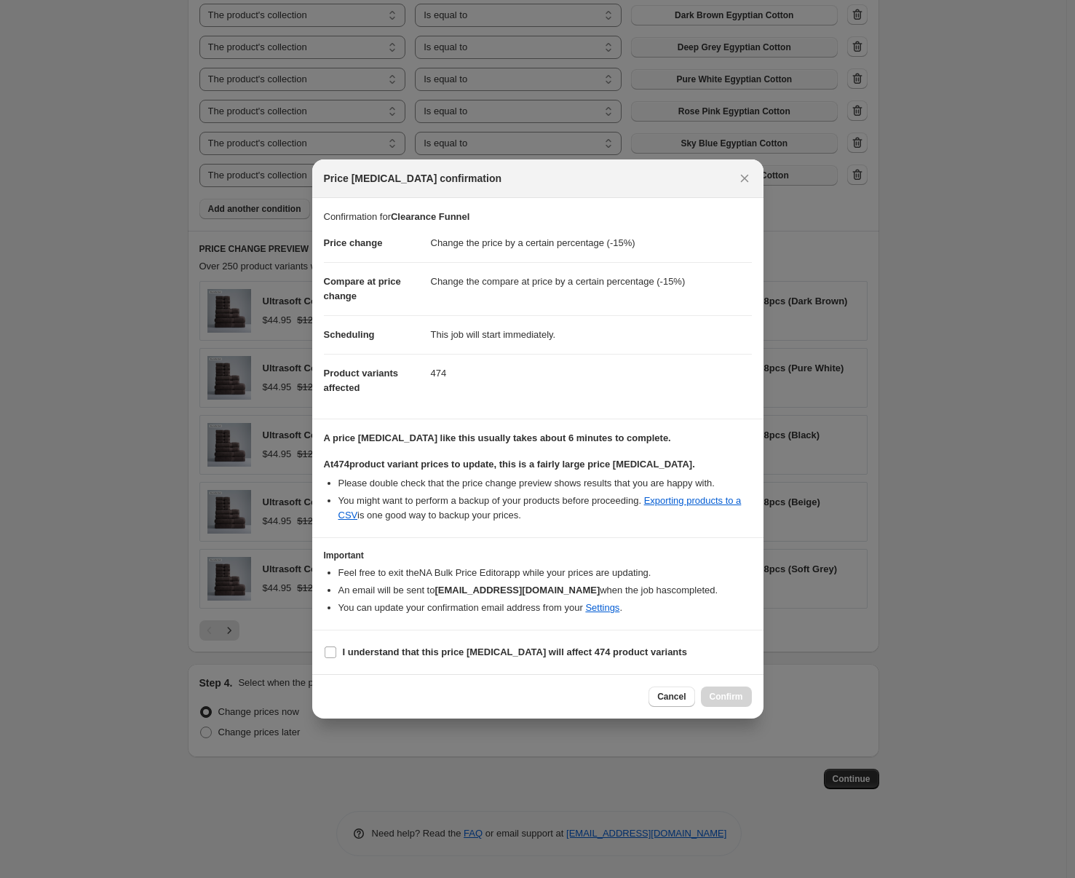
drag, startPoint x: 388, startPoint y: 648, endPoint x: 506, endPoint y: 680, distance: 122.2
click at [389, 648] on b "I understand that this price [MEDICAL_DATA] will affect 474 product variants" at bounding box center [515, 652] width 344 height 11
click at [336, 648] on input "I understand that this price [MEDICAL_DATA] will affect 474 product variants" at bounding box center [331, 653] width 12 height 12
checkbox input "true"
click at [711, 695] on span "Confirm" at bounding box center [726, 697] width 33 height 12
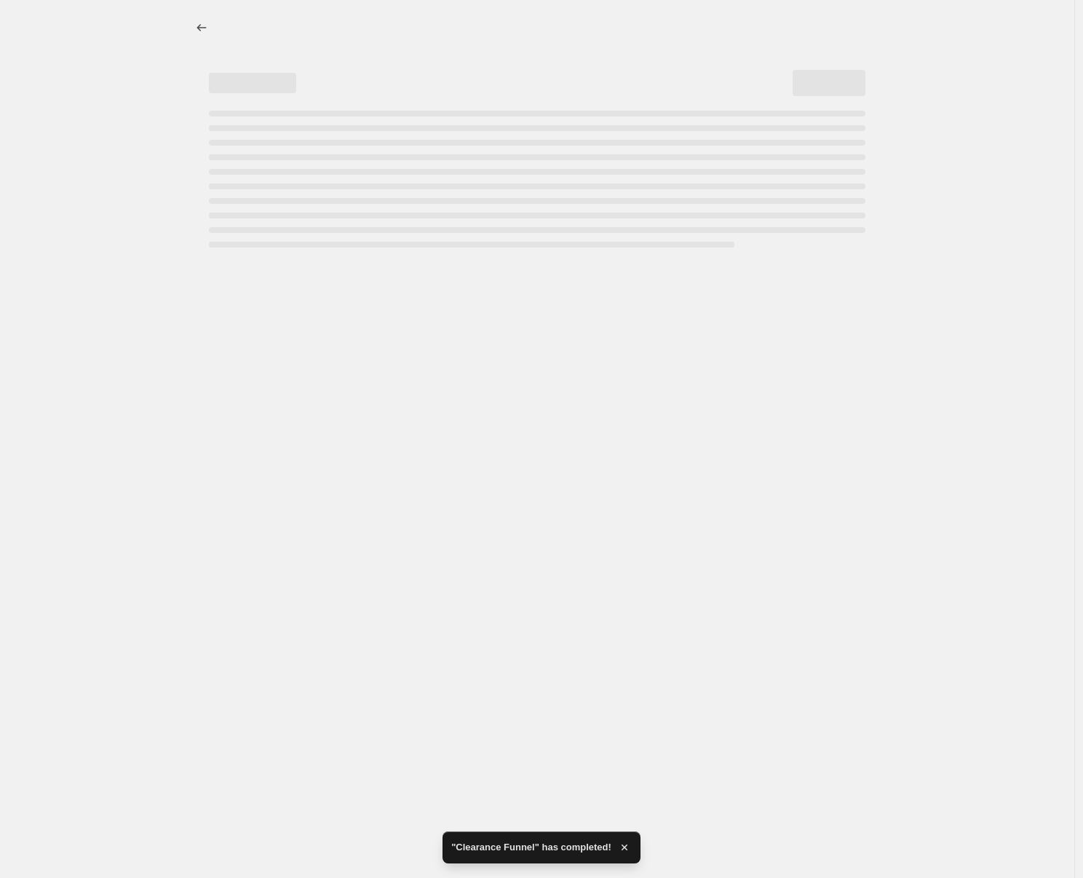
select select "percentage"
select select "collection"
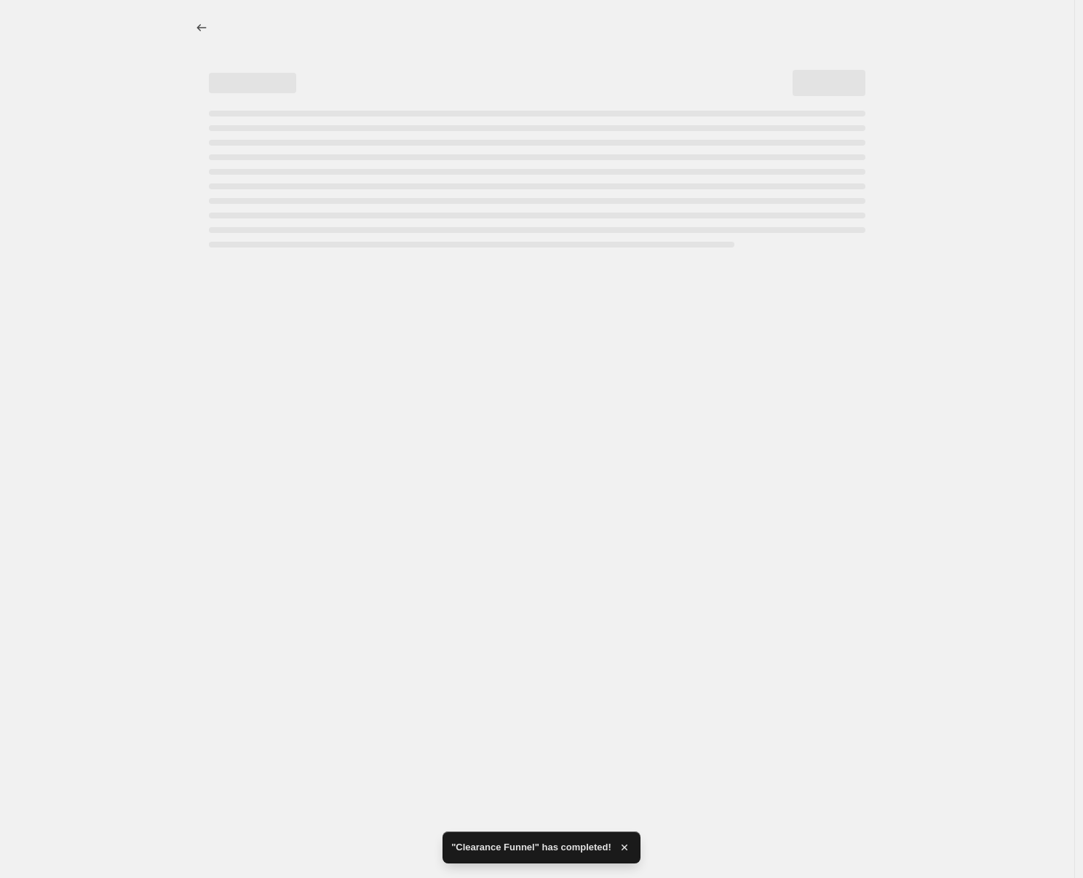
select select "collection"
